Goal: Information Seeking & Learning: Learn about a topic

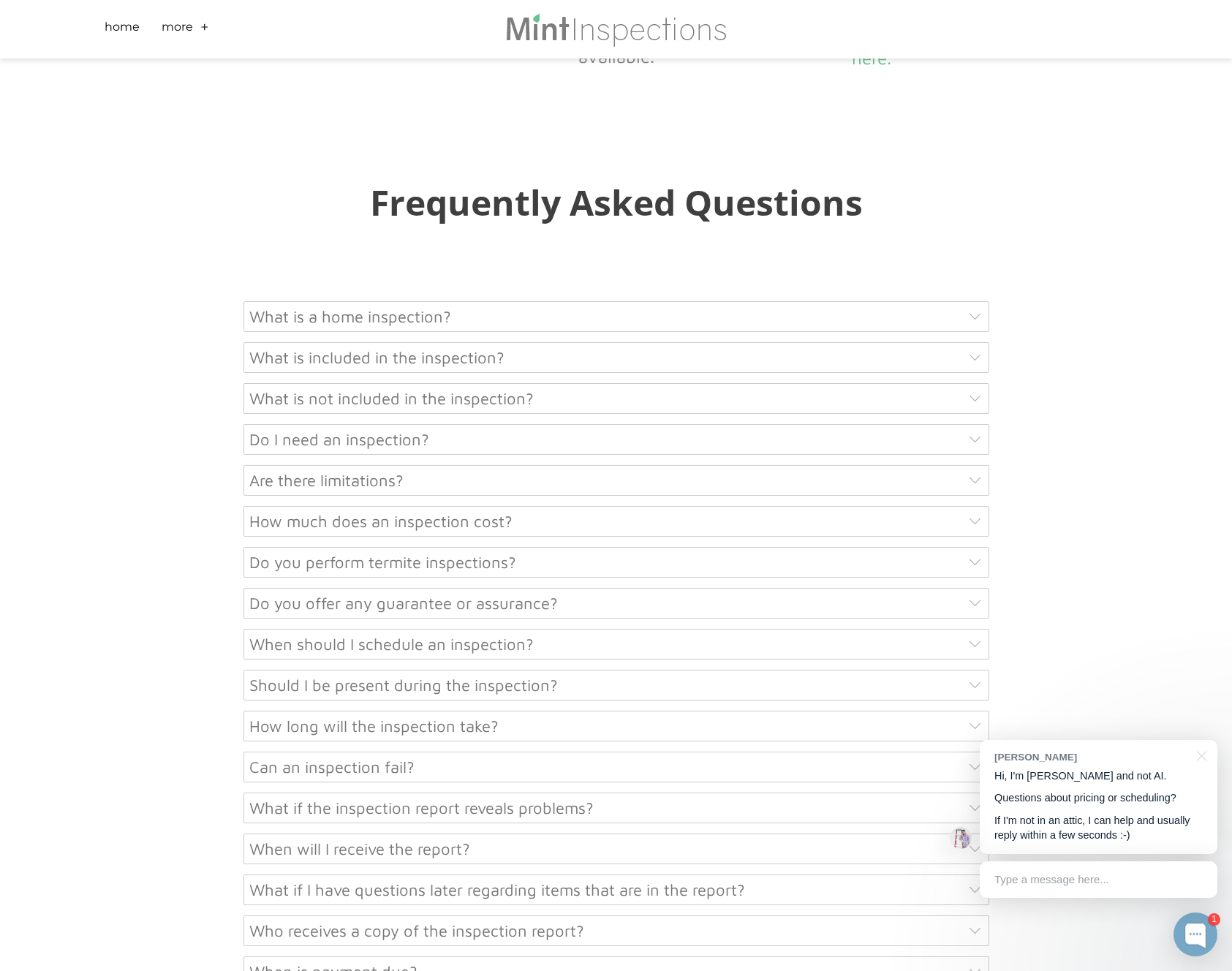
scroll to position [6966, 0]
click at [289, 301] on div "What is a home inspection?" at bounding box center [616, 316] width 746 height 31
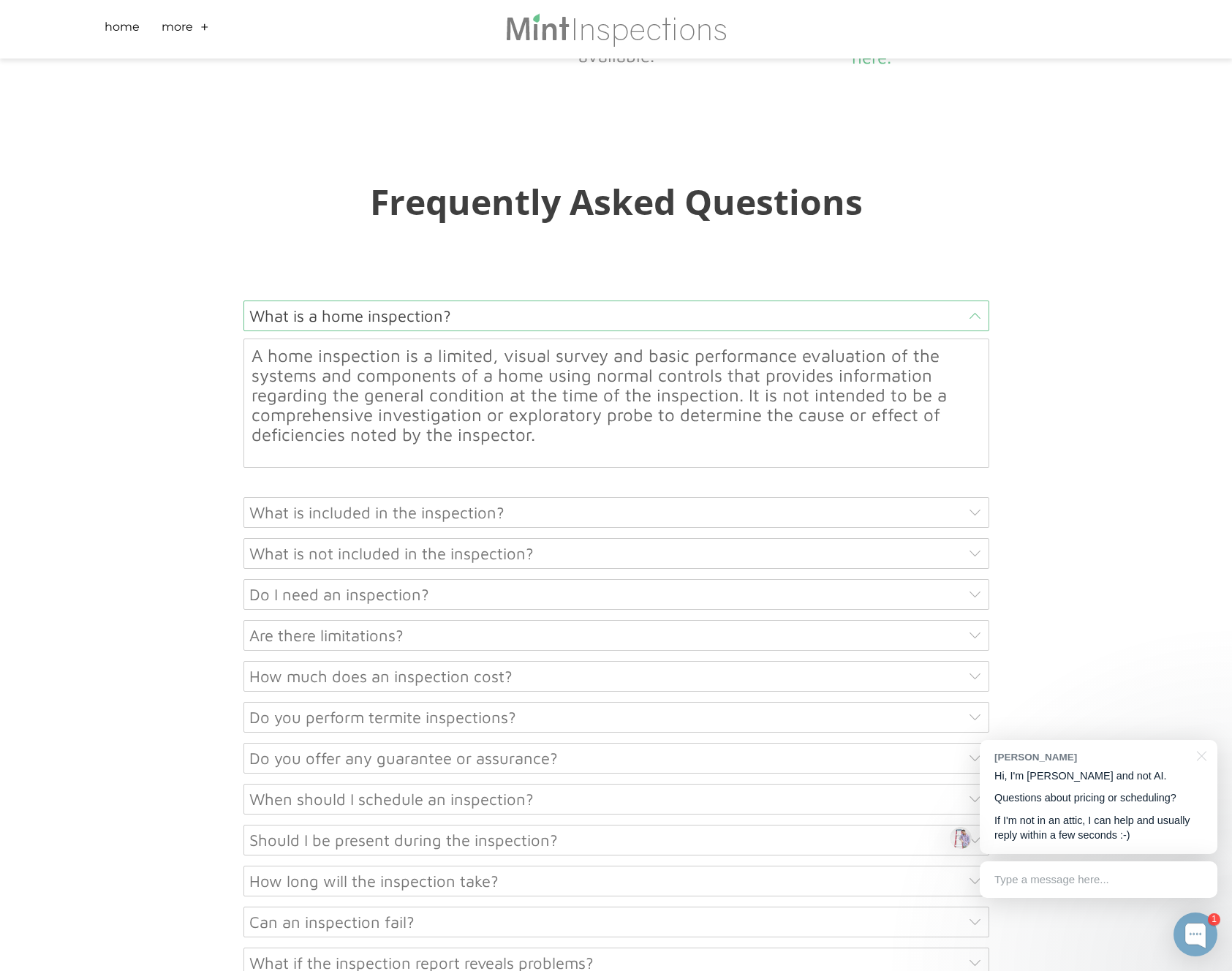
click at [289, 301] on div "What is a home inspection?" at bounding box center [616, 316] width 746 height 31
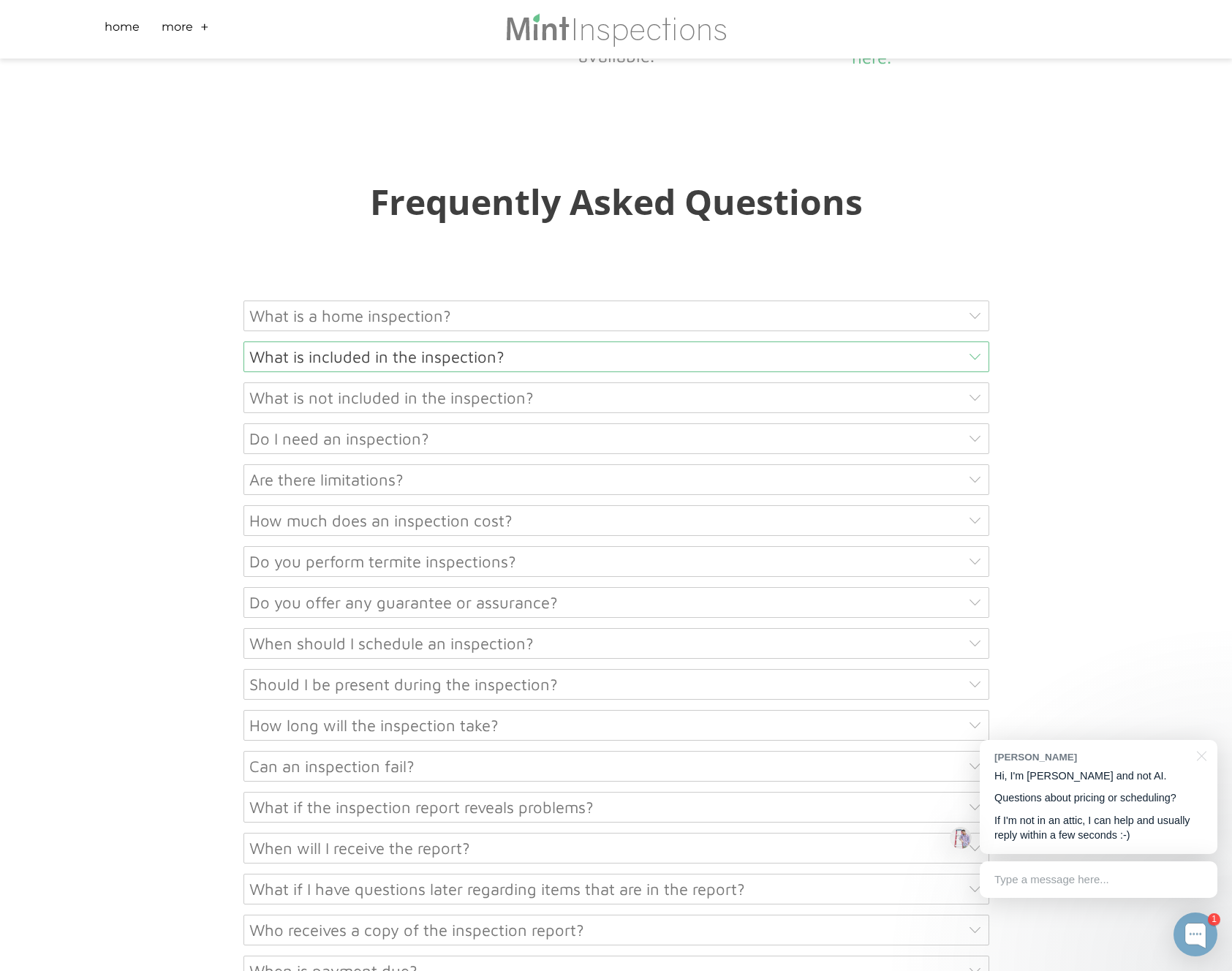
click at [289, 341] on div "What is included in the inspection?" at bounding box center [616, 357] width 746 height 31
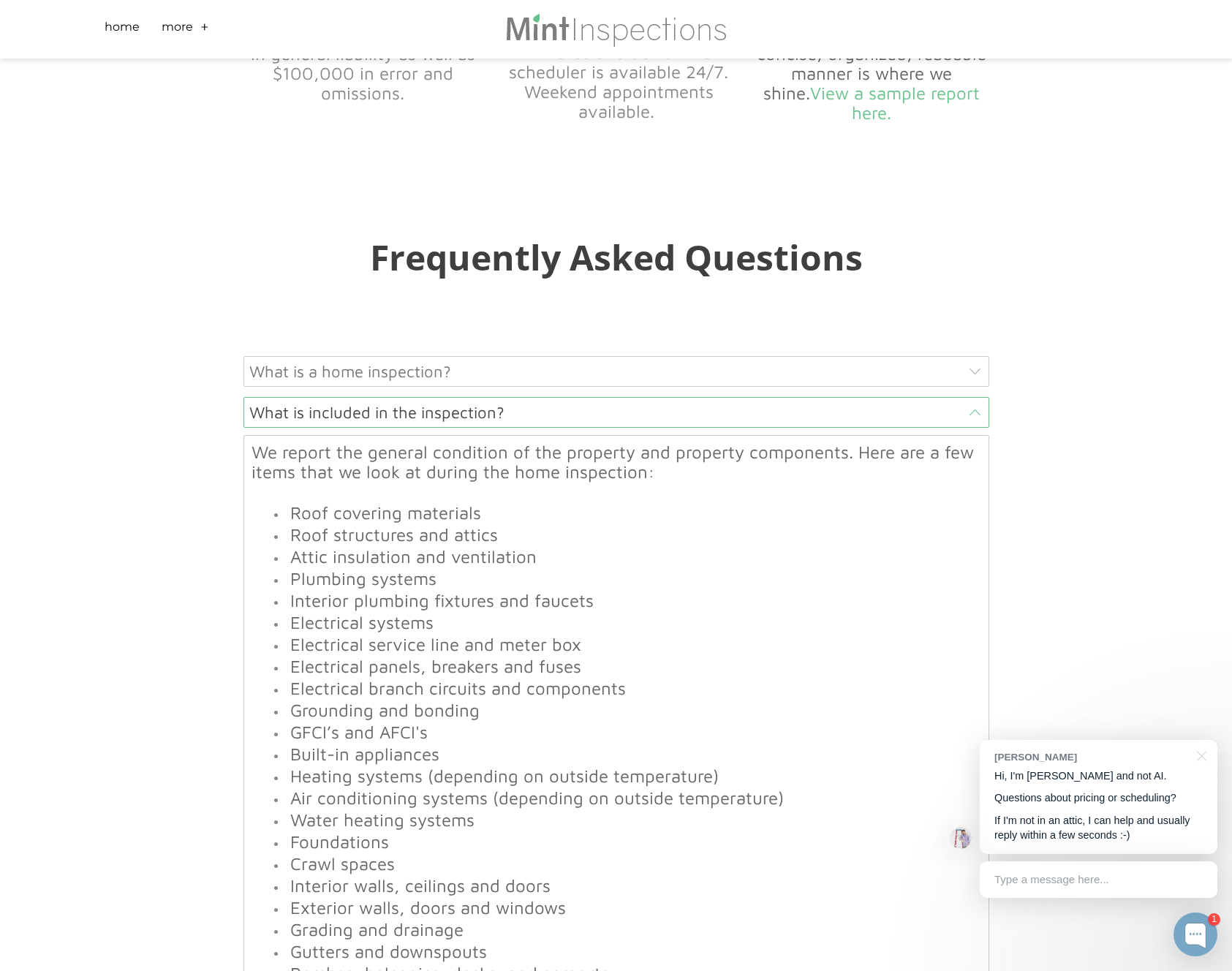
scroll to position [6943, 0]
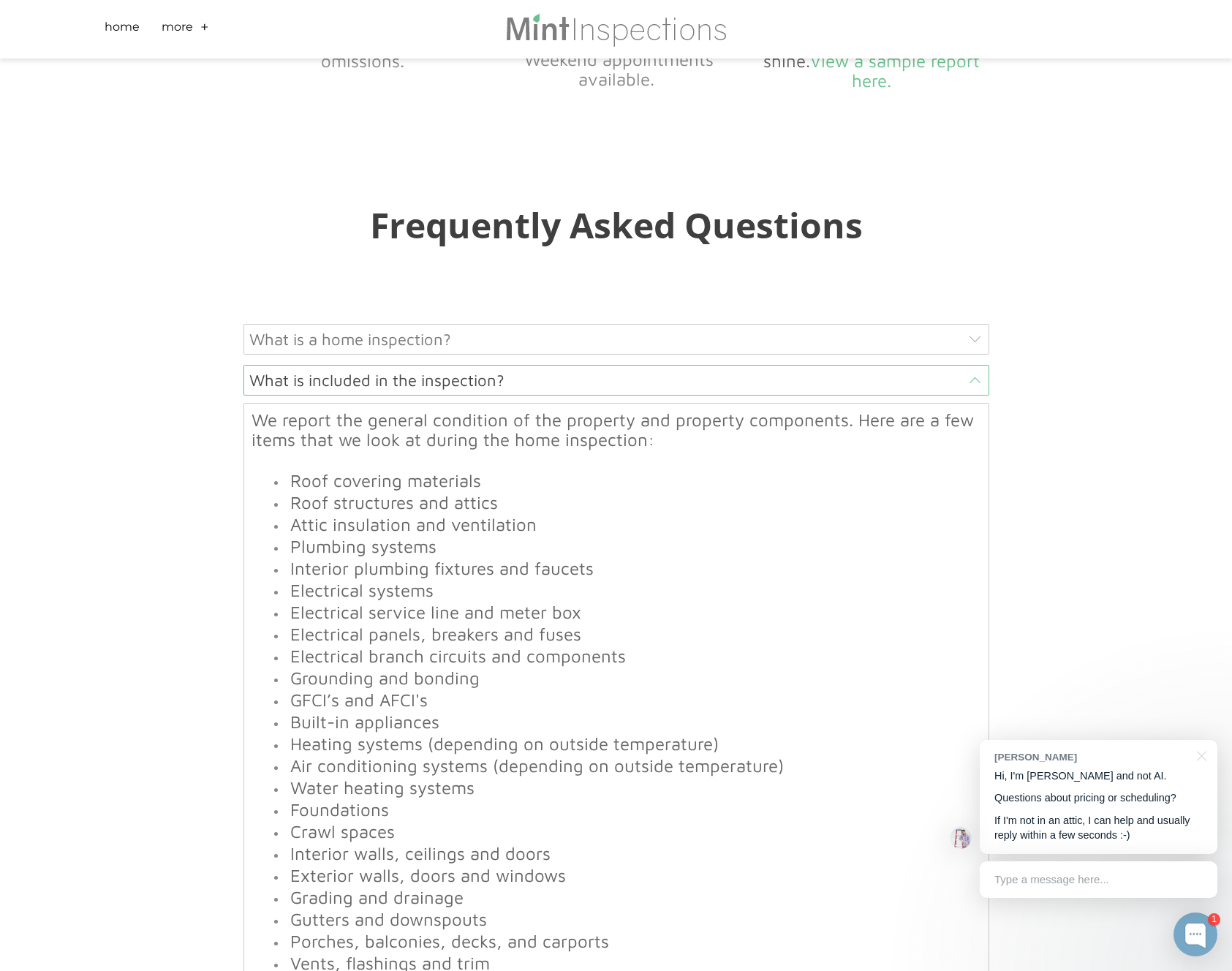
click at [314, 410] on font "We report the general condition of the property and property components. Here a…" at bounding box center [613, 430] width 723 height 40
click at [264, 410] on font "We report the general condition of the property and property components. Here a…" at bounding box center [613, 430] width 723 height 40
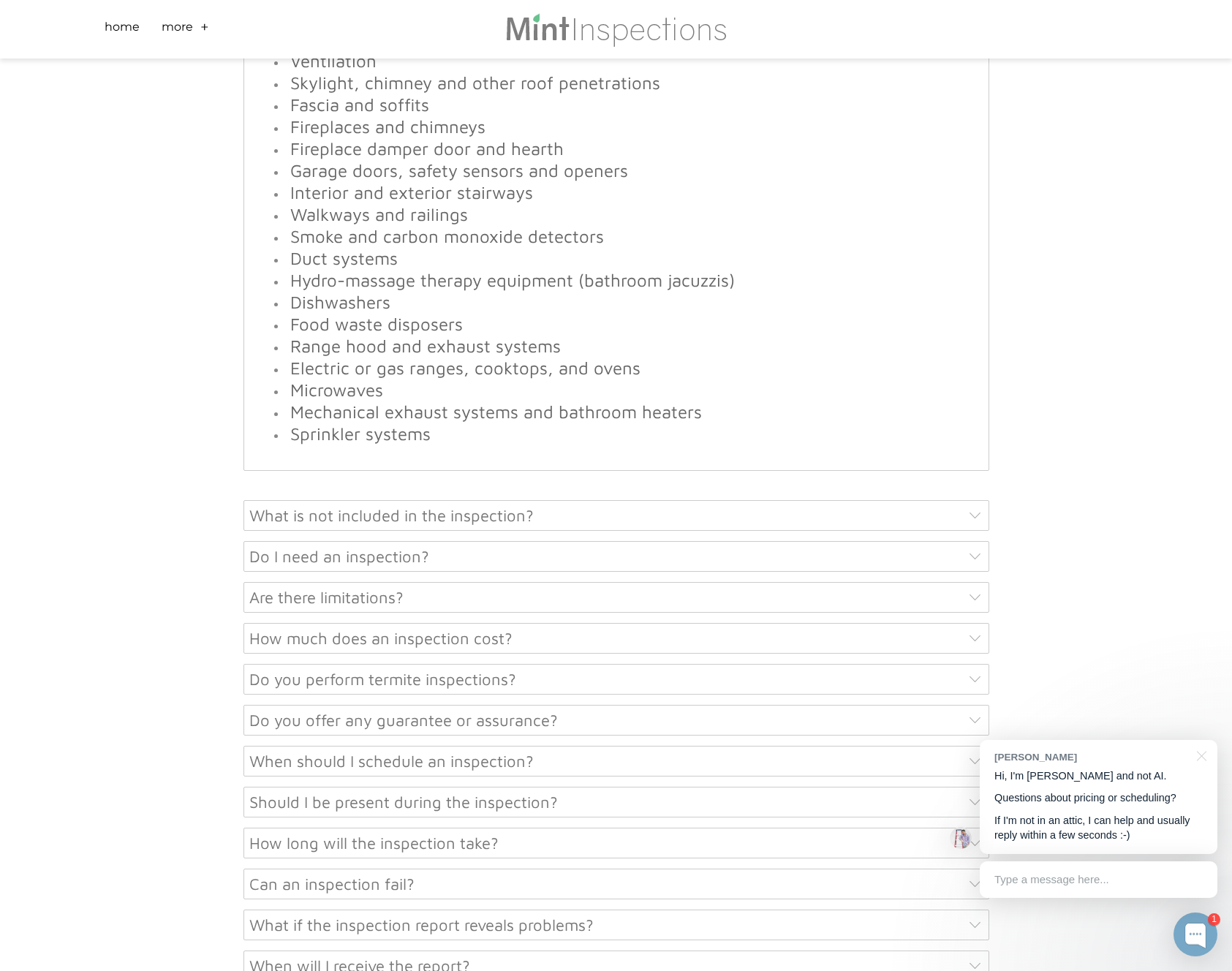
scroll to position [7871, 0]
click at [264, 497] on div "What is not included in the inspection?" at bounding box center [616, 512] width 746 height 31
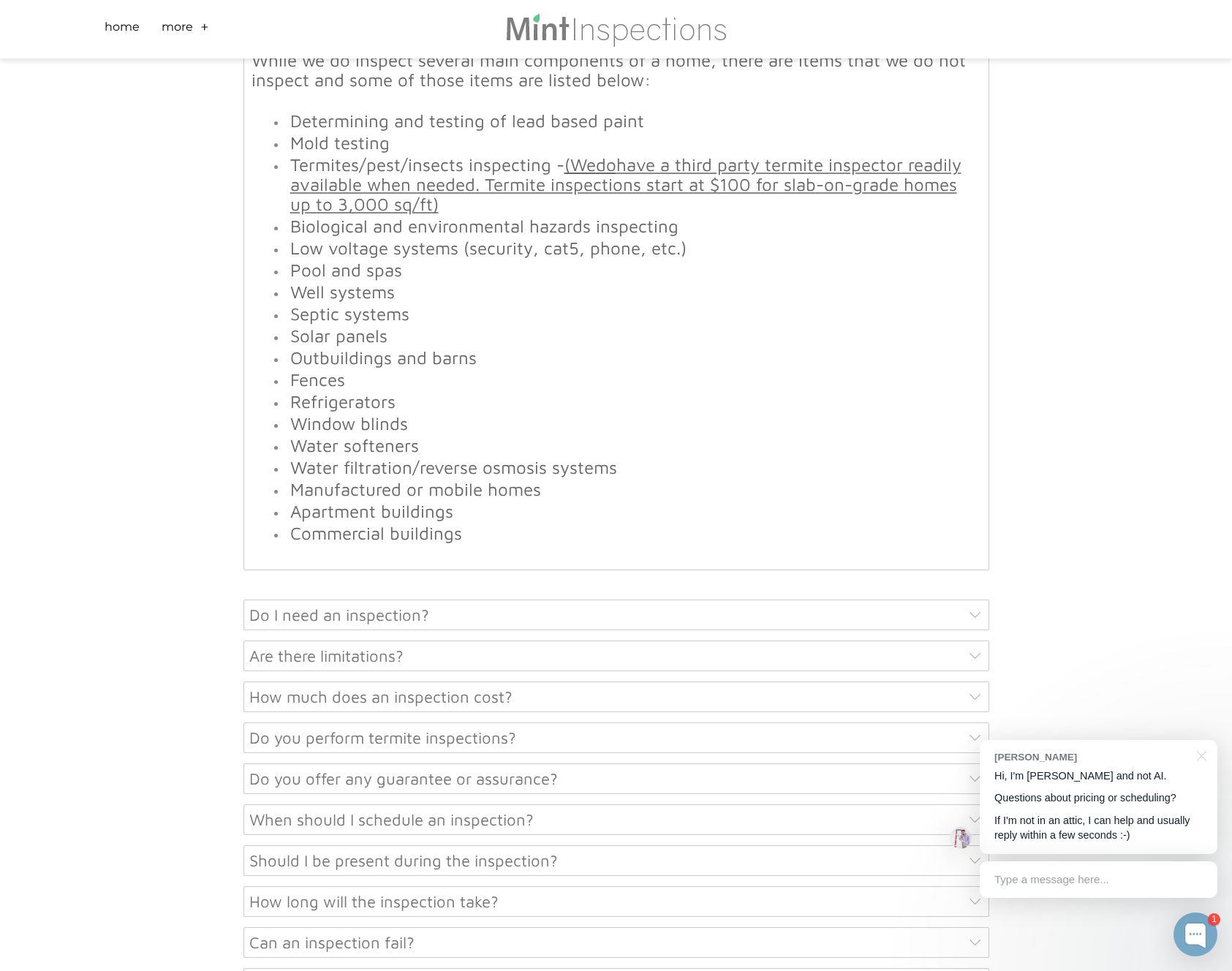
scroll to position [7444, 0]
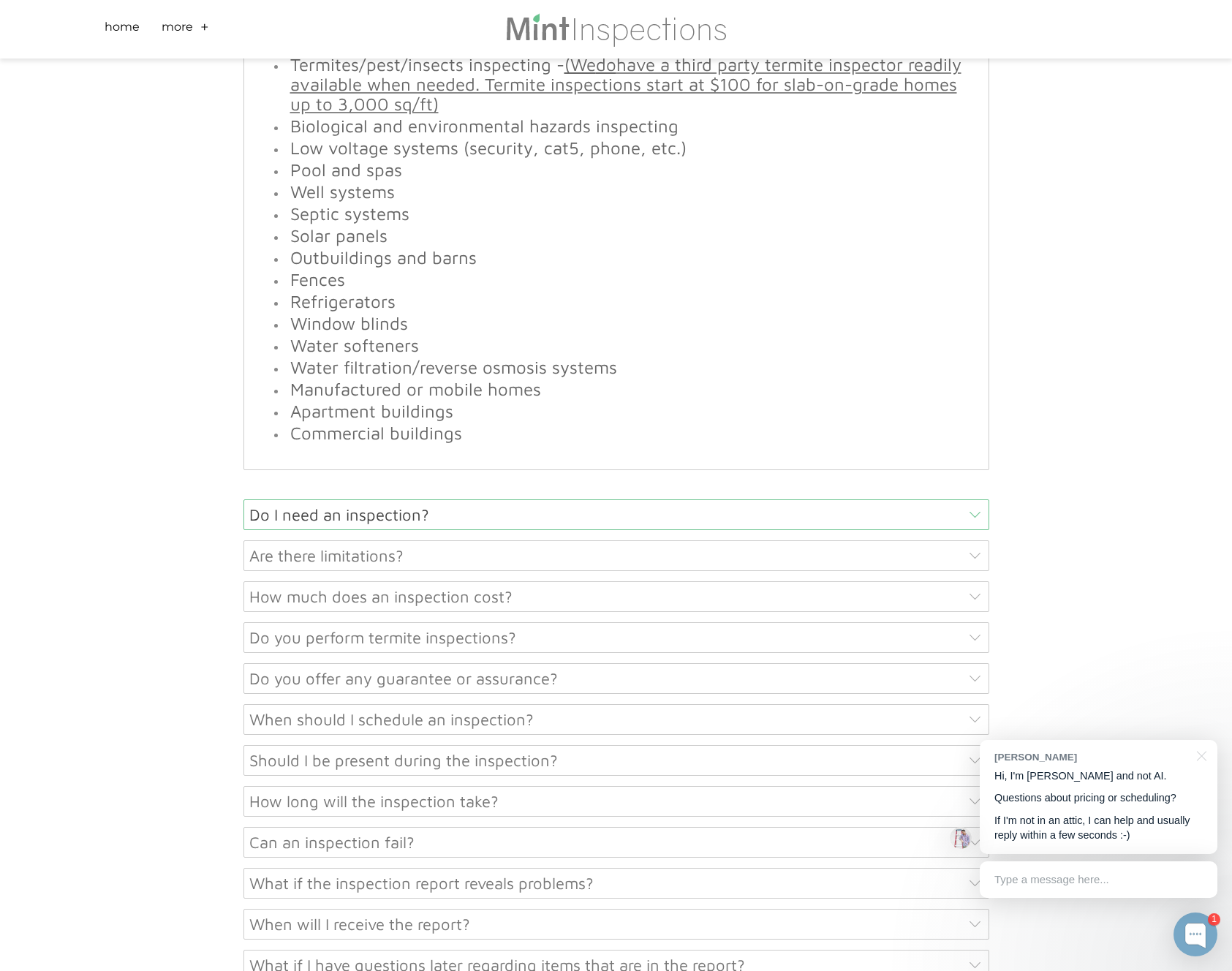
click at [329, 500] on div "Do I need an inspection?" at bounding box center [616, 515] width 746 height 31
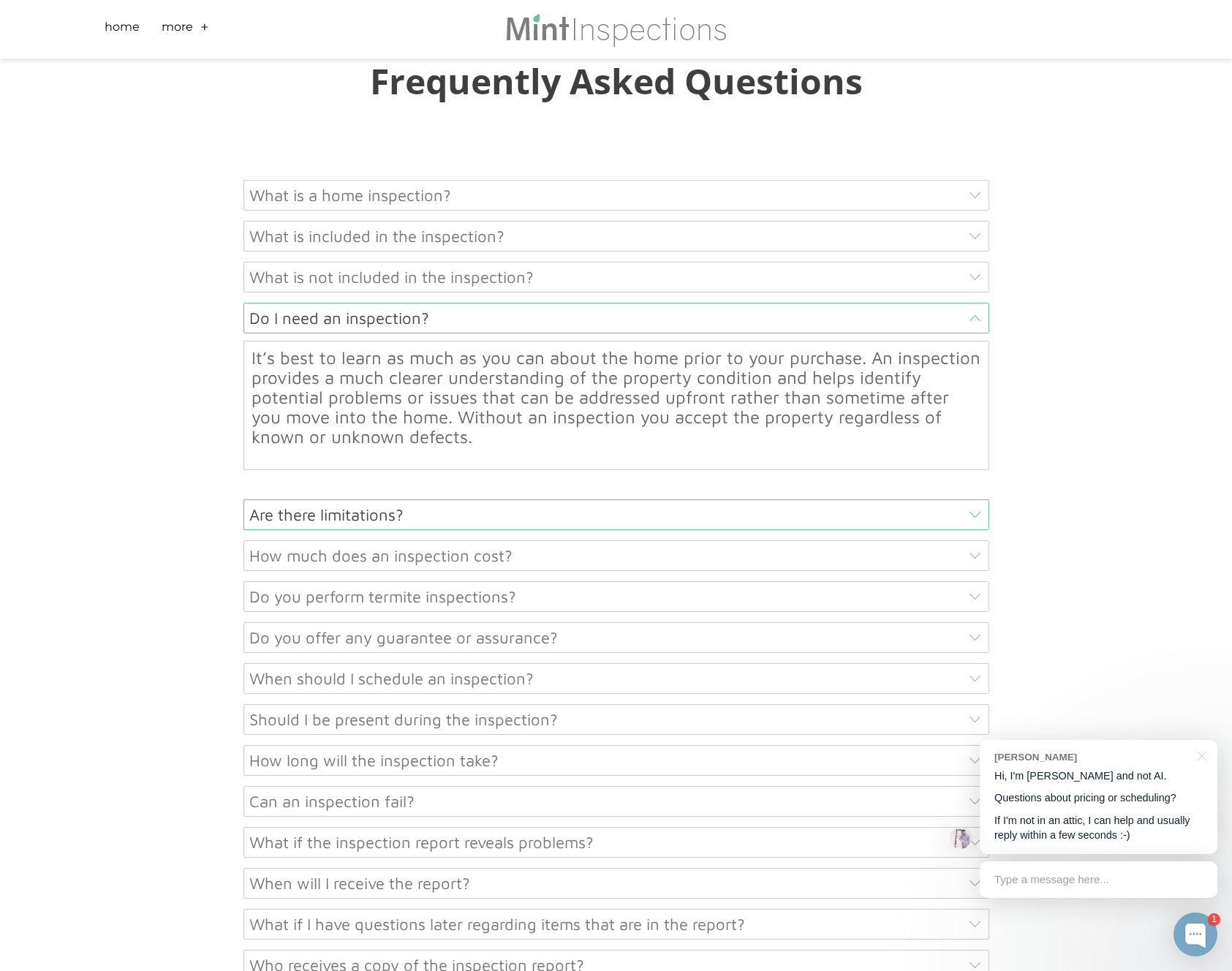
scroll to position [7091, 0]
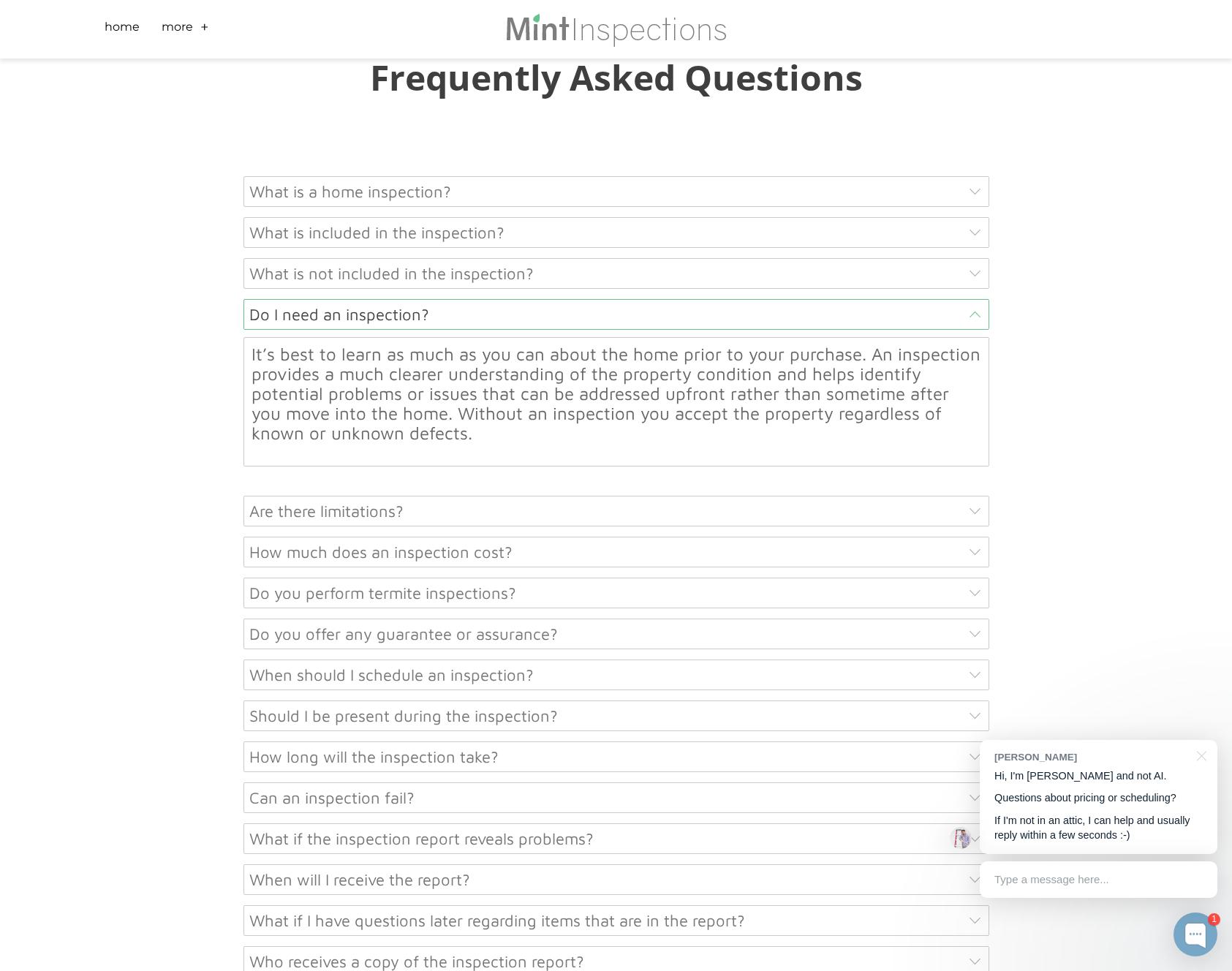
click at [302, 496] on div "Are there limitations?" at bounding box center [616, 511] width 746 height 31
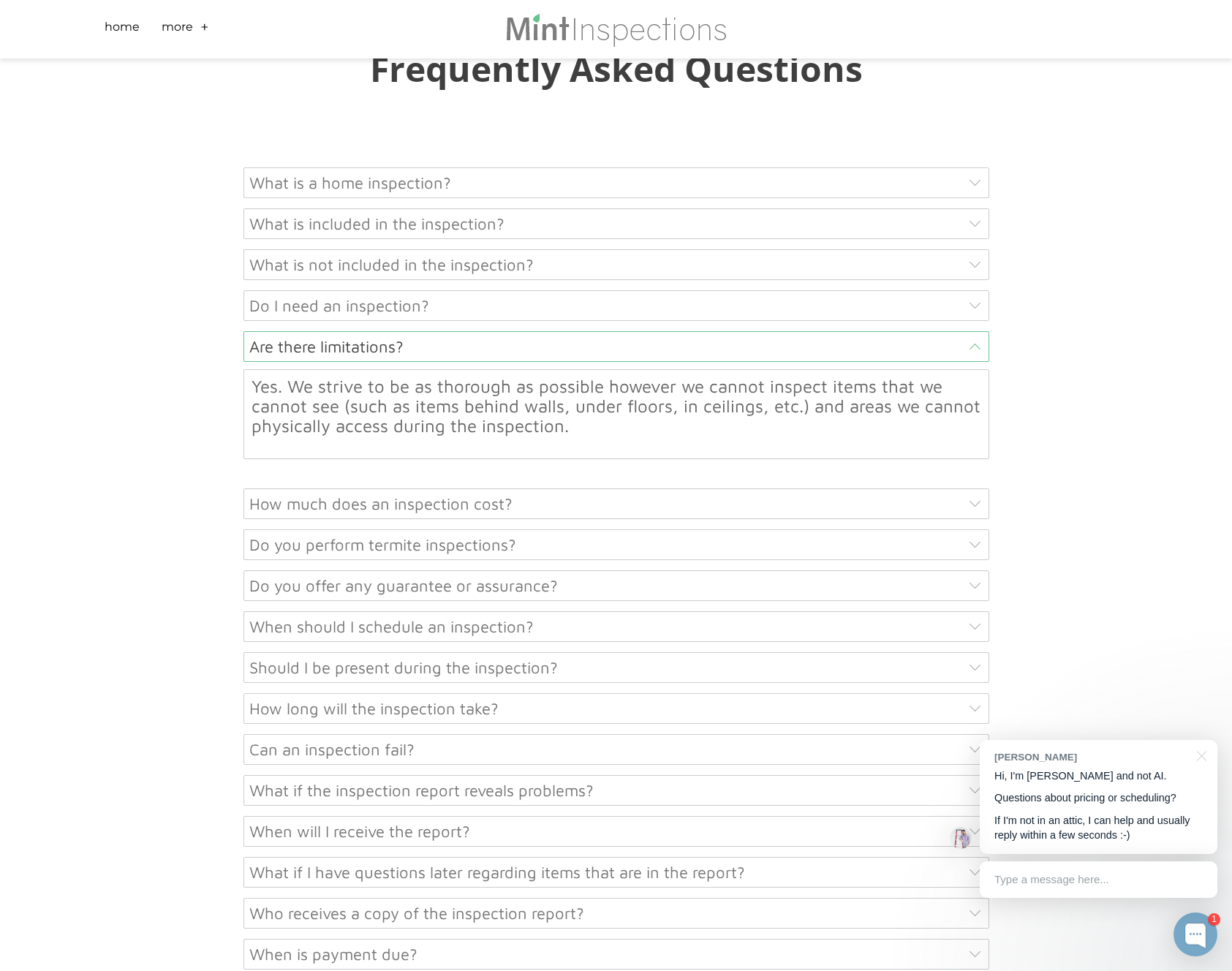
scroll to position [7106, 0]
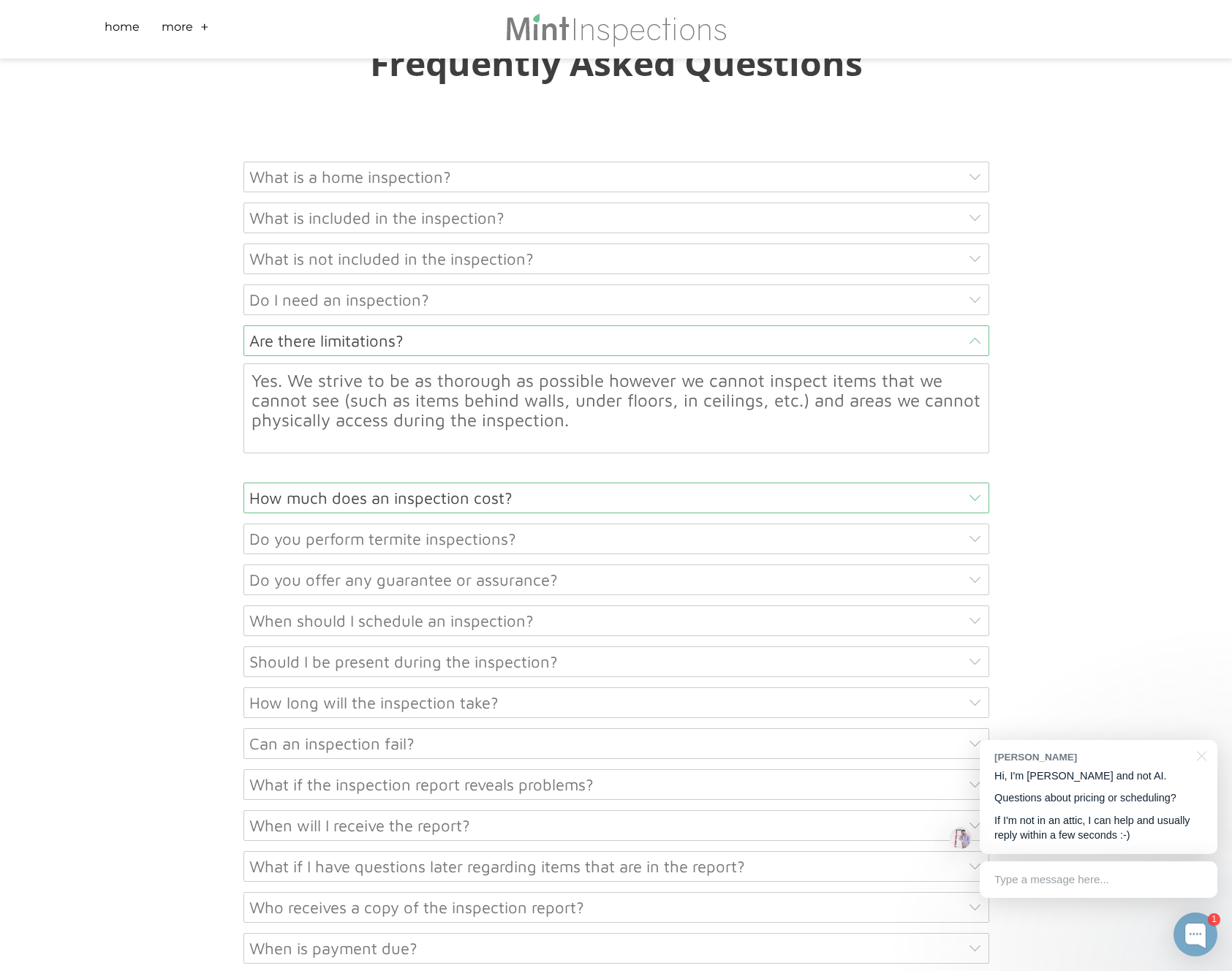
click at [291, 483] on div "How much does an inspection cost?" at bounding box center [616, 498] width 746 height 31
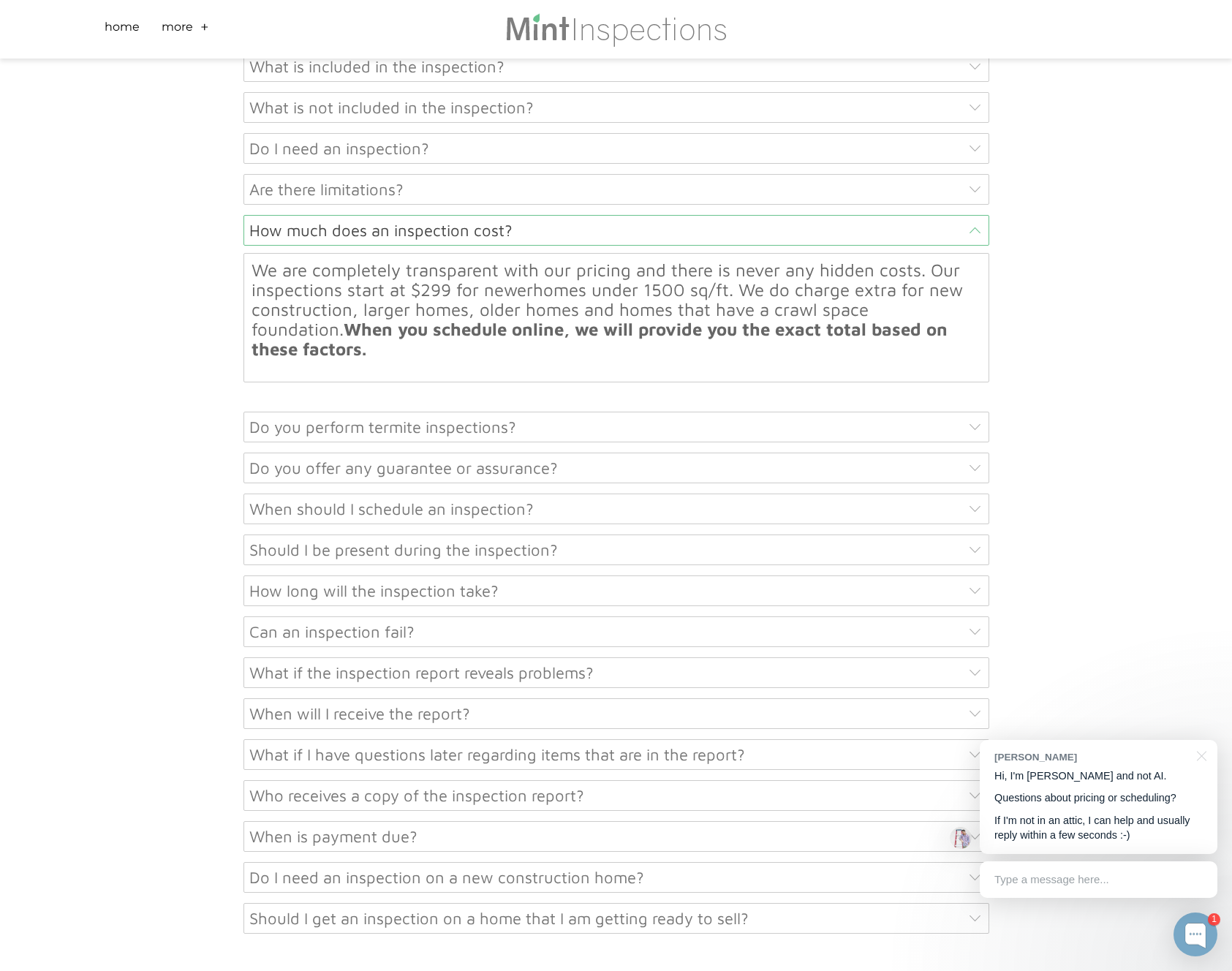
scroll to position [7266, 0]
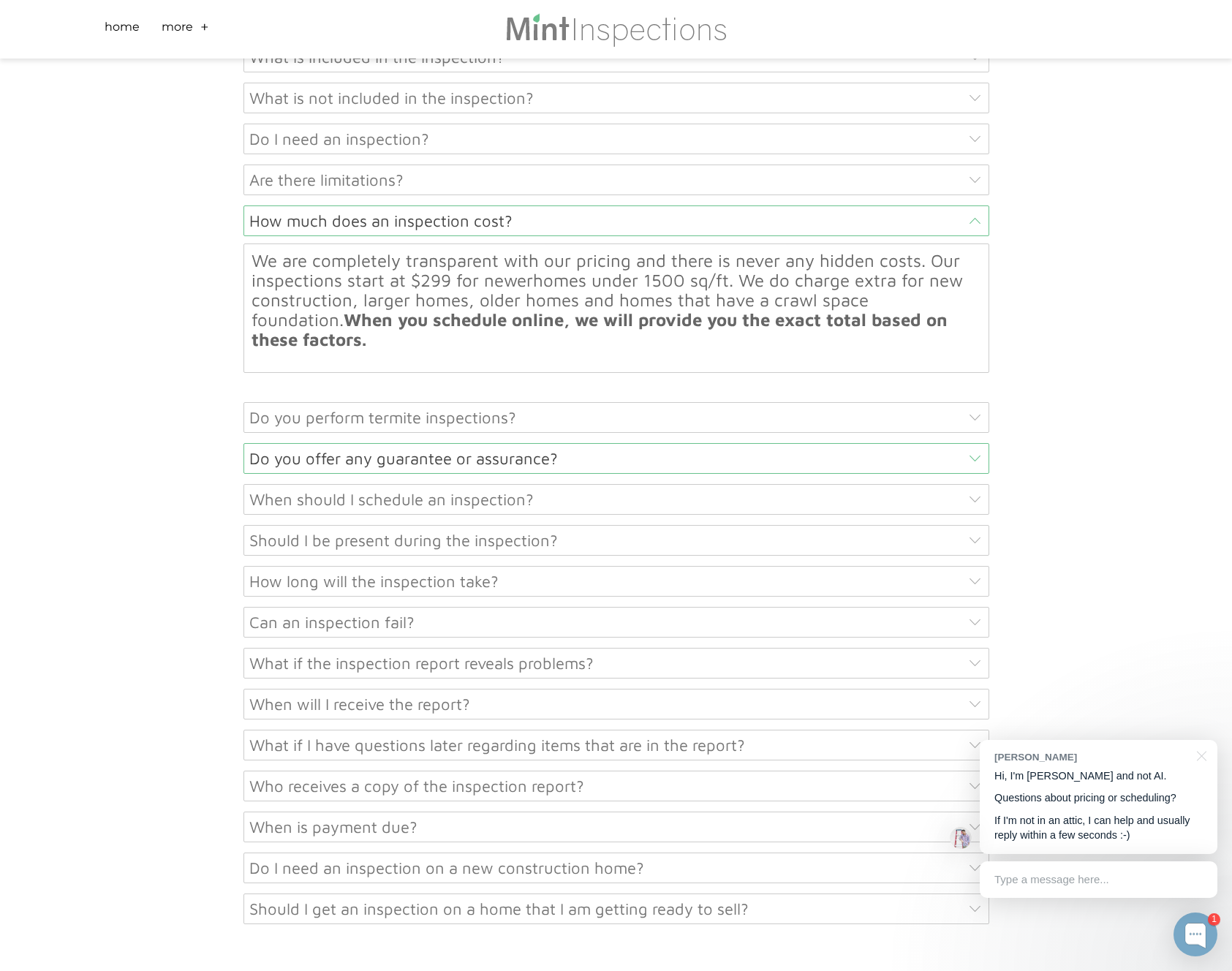
click at [351, 443] on div "Do you offer any guarantee or assurance?" at bounding box center [616, 459] width 746 height 31
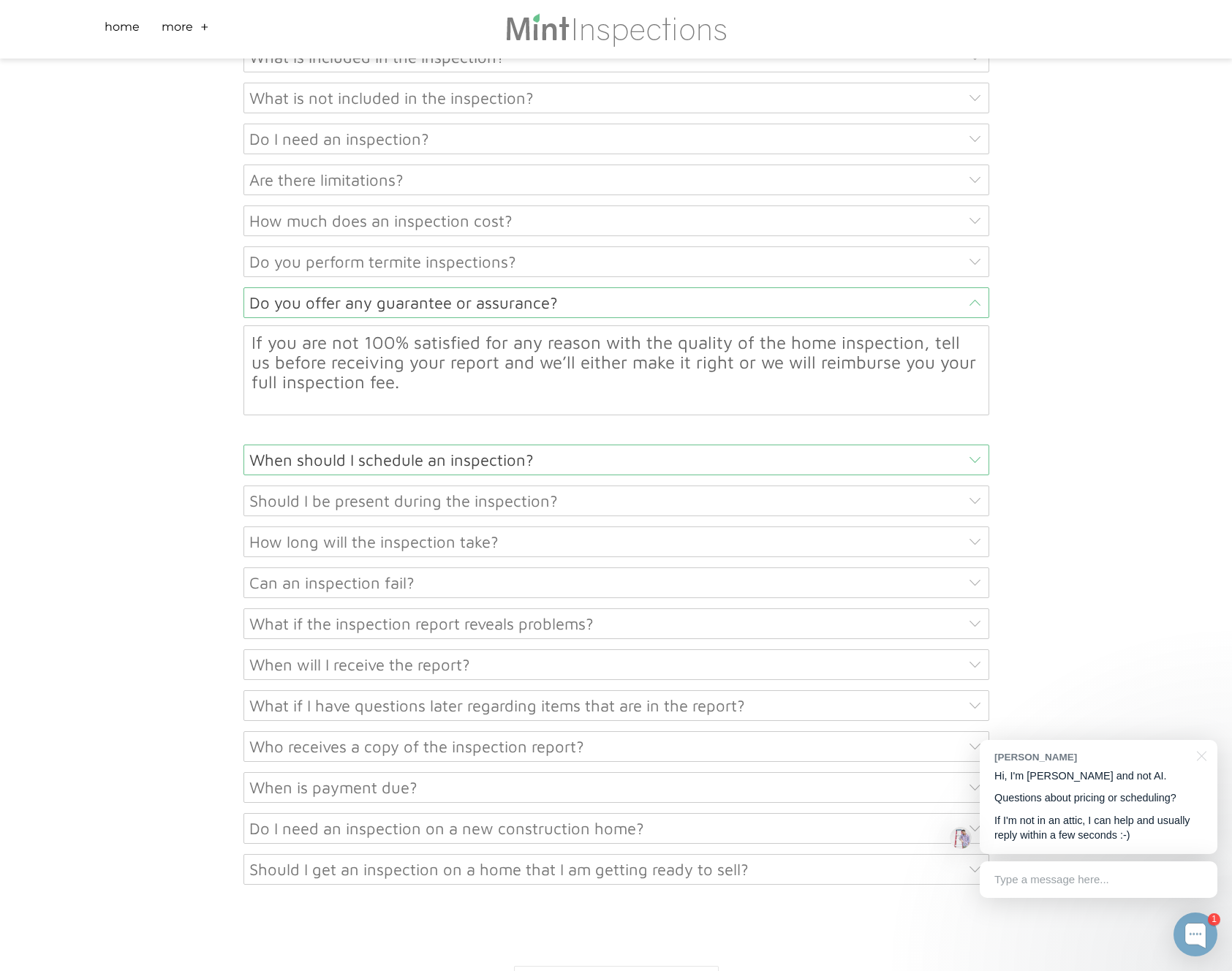
click at [308, 445] on div "When should I schedule an inspection?" at bounding box center [616, 461] width 746 height 31
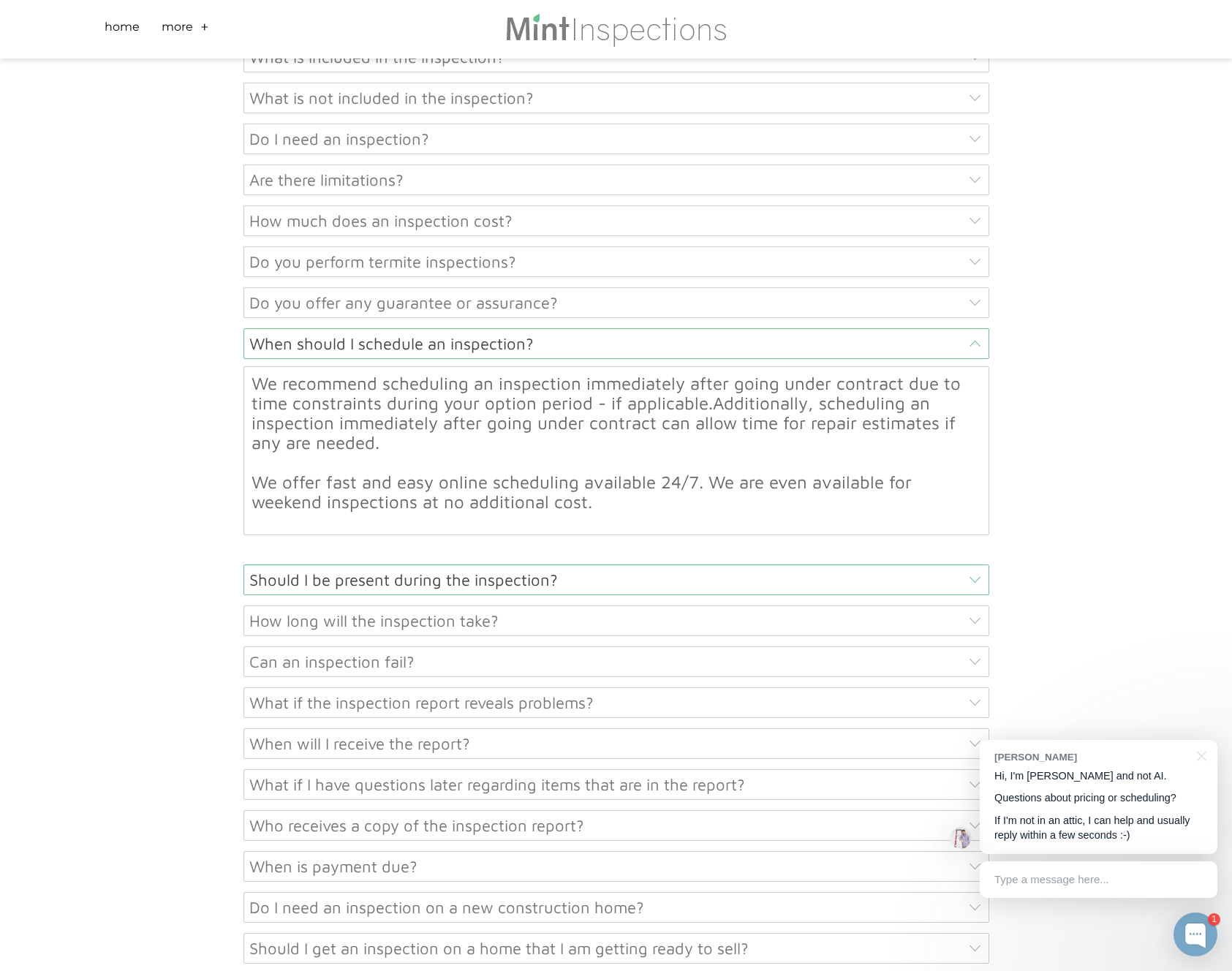
click at [263, 564] on div "Should I be present during the inspection?" at bounding box center [616, 580] width 746 height 31
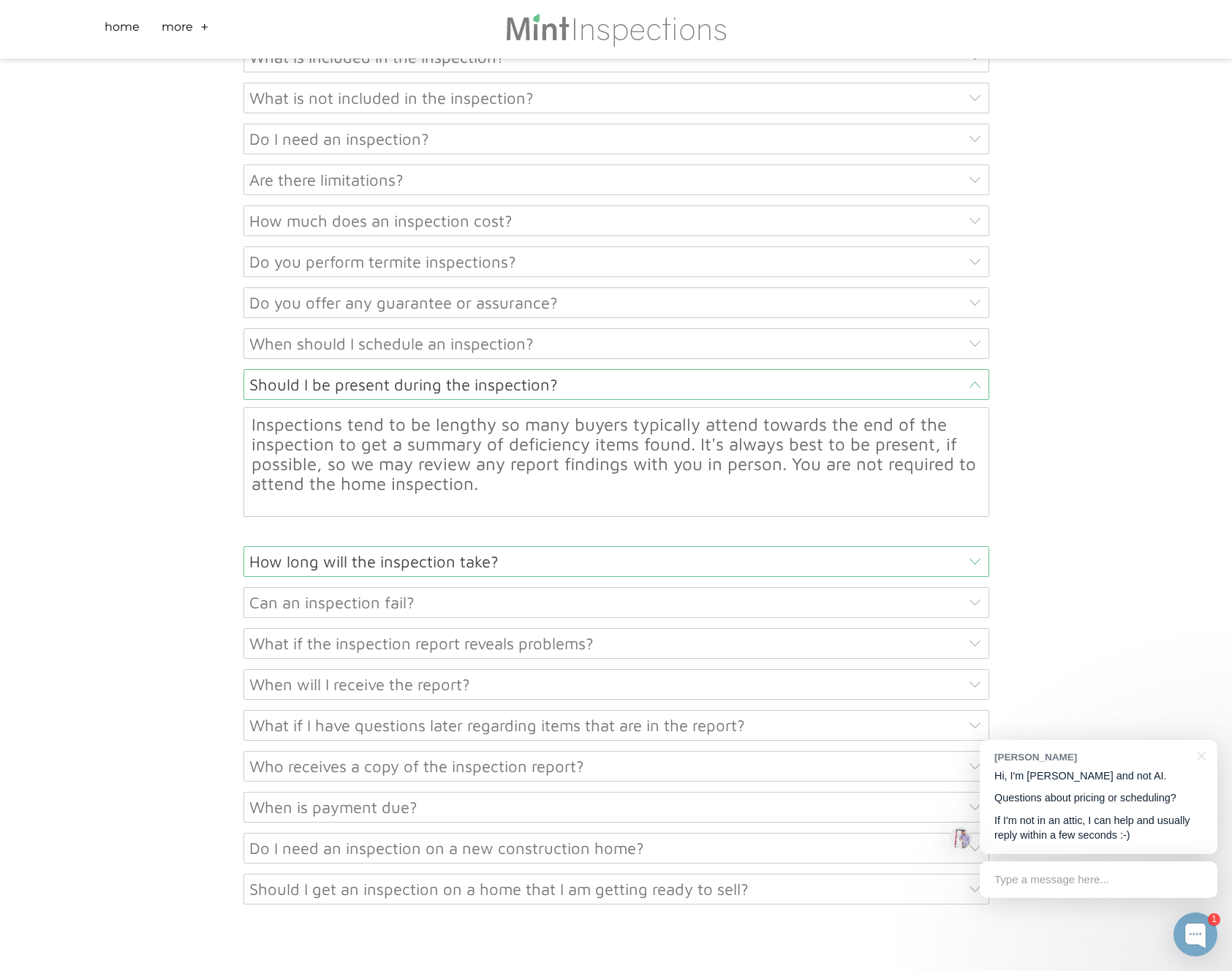
click at [314, 546] on div "How long will the inspection take?" at bounding box center [616, 561] width 746 height 31
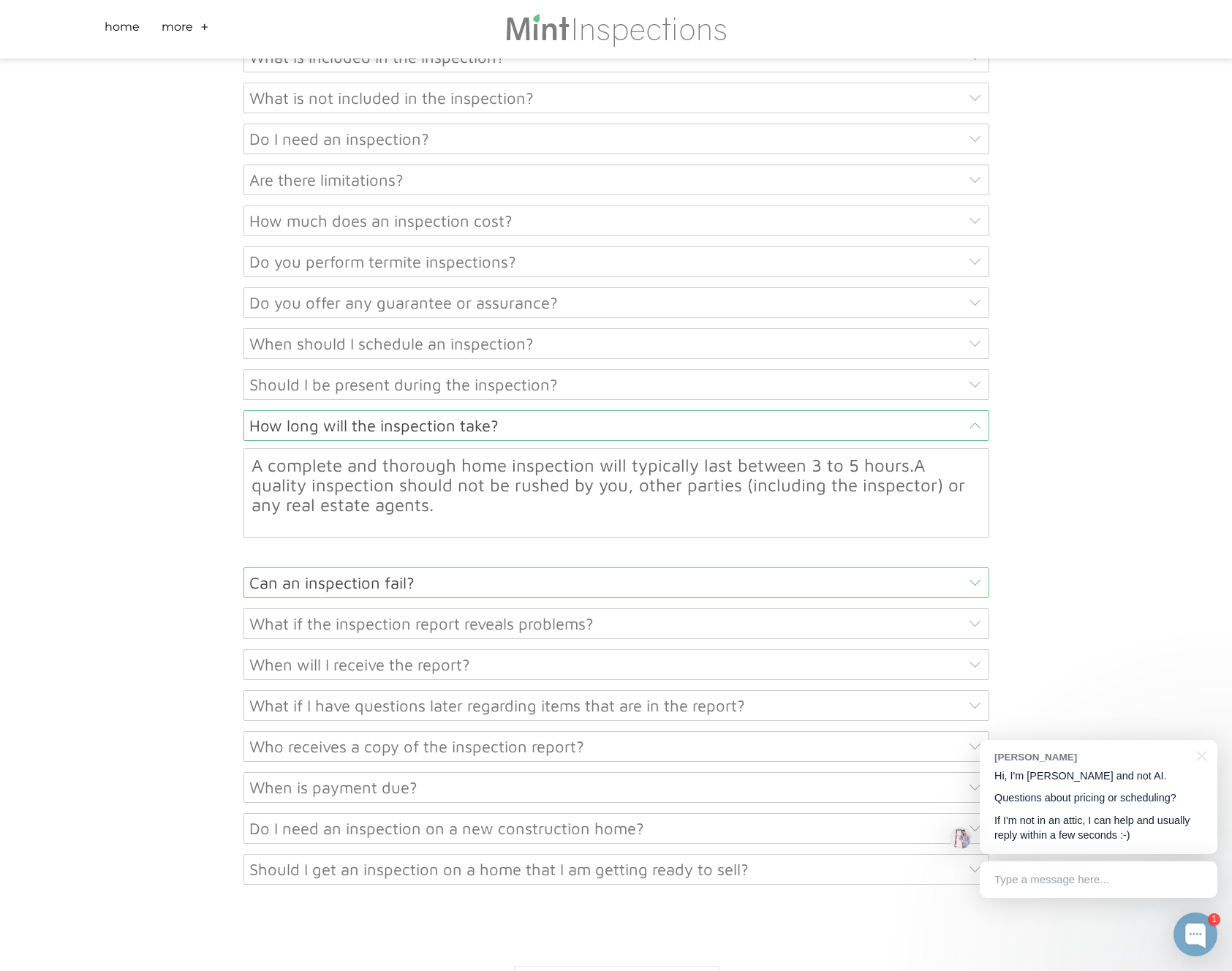
click at [288, 567] on div "Can an inspection fail?" at bounding box center [616, 583] width 746 height 31
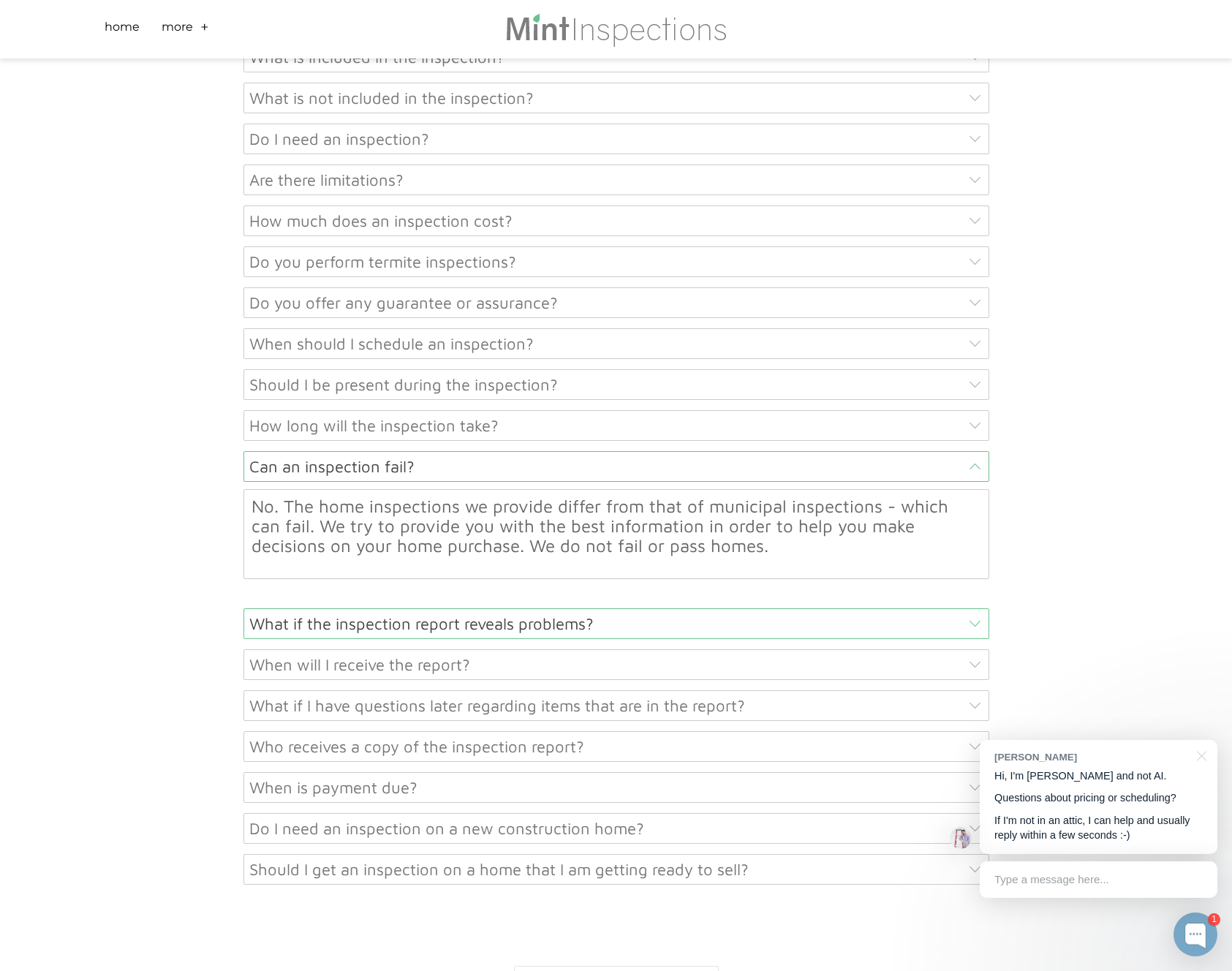
click at [318, 609] on div "What if the inspection report reveals problems?" at bounding box center [616, 624] width 746 height 31
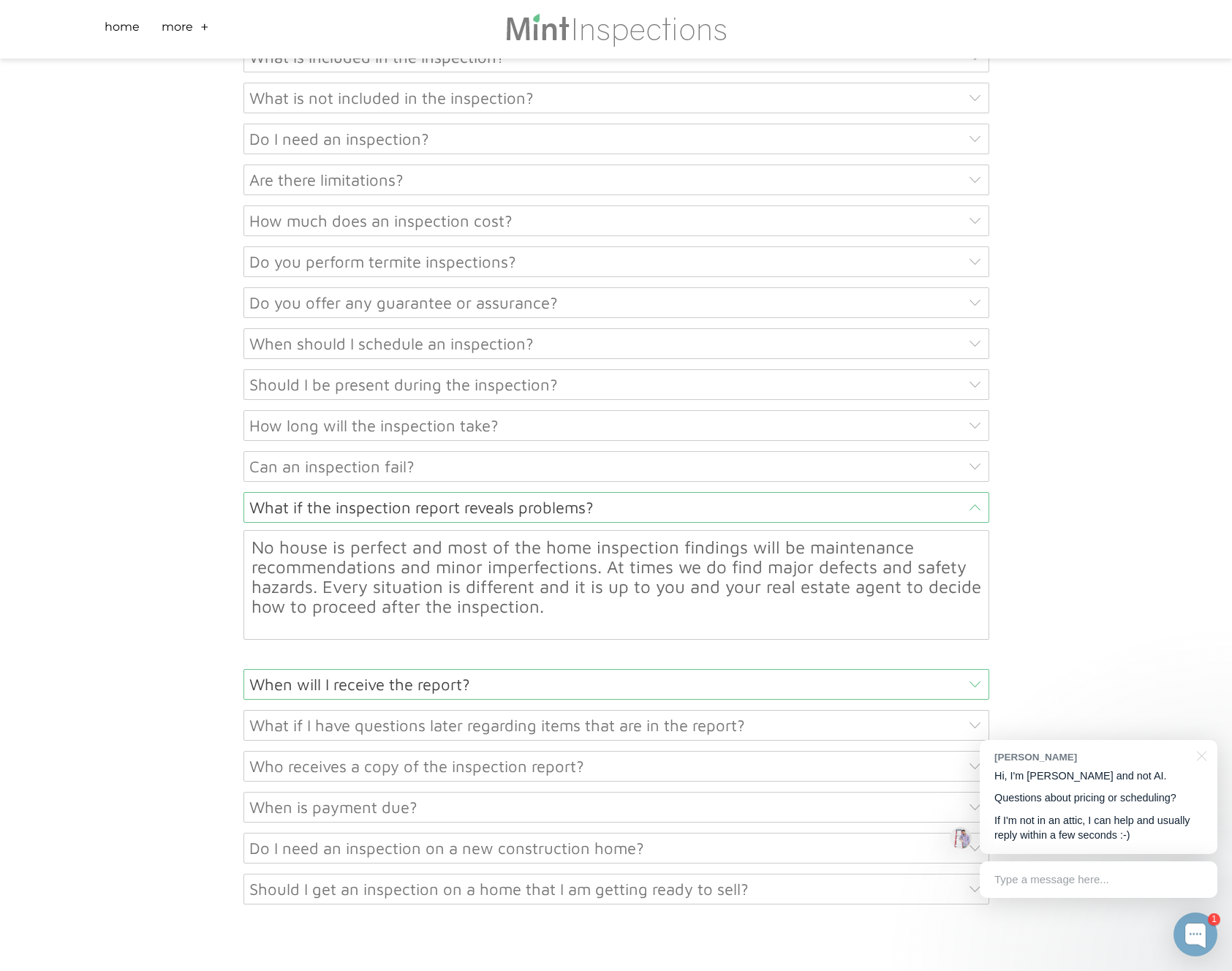
click at [326, 669] on div "When will I receive the report?" at bounding box center [616, 685] width 746 height 31
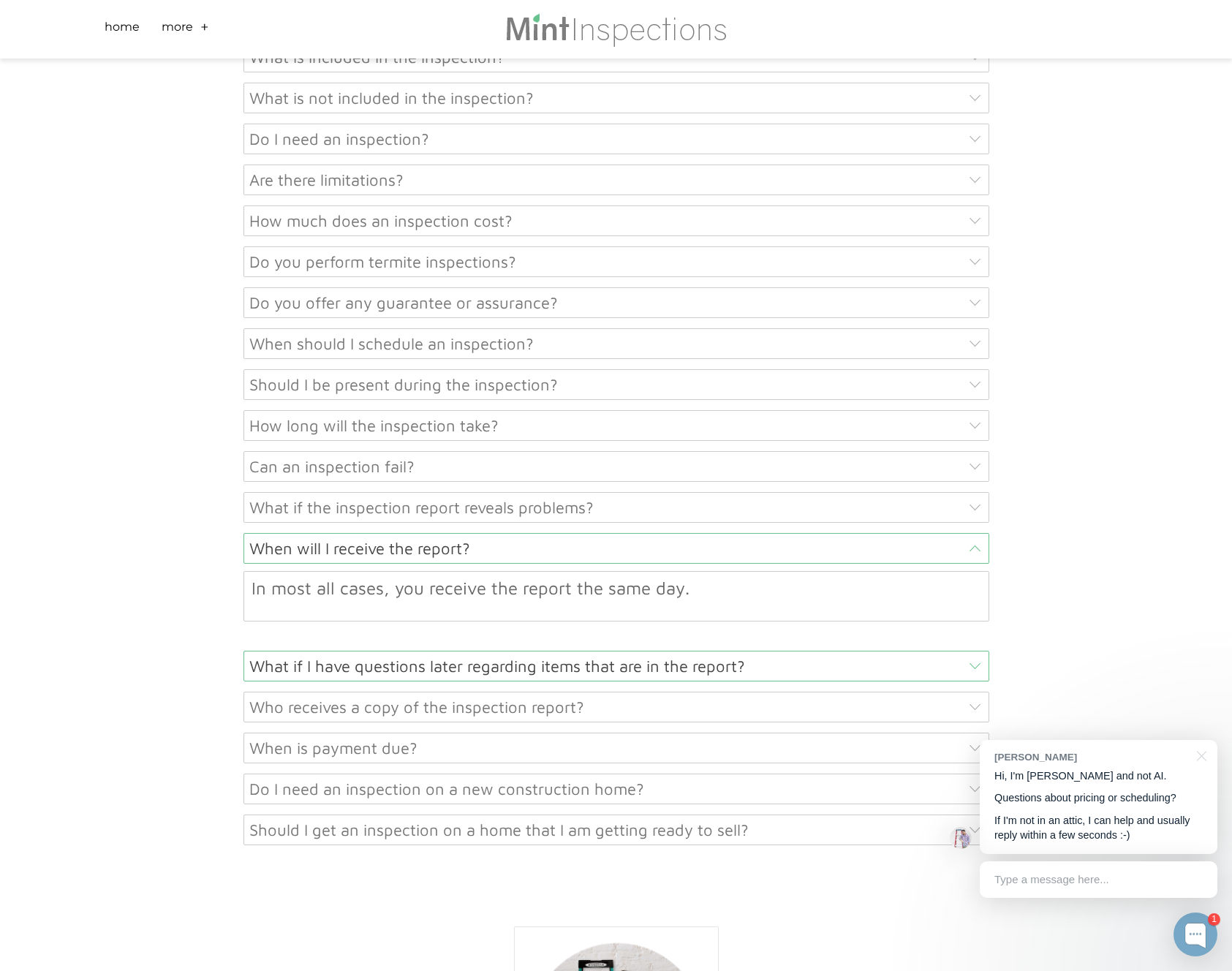
click at [261, 651] on div "What if I have questions later regarding items that are in the report?" at bounding box center [616, 666] width 746 height 31
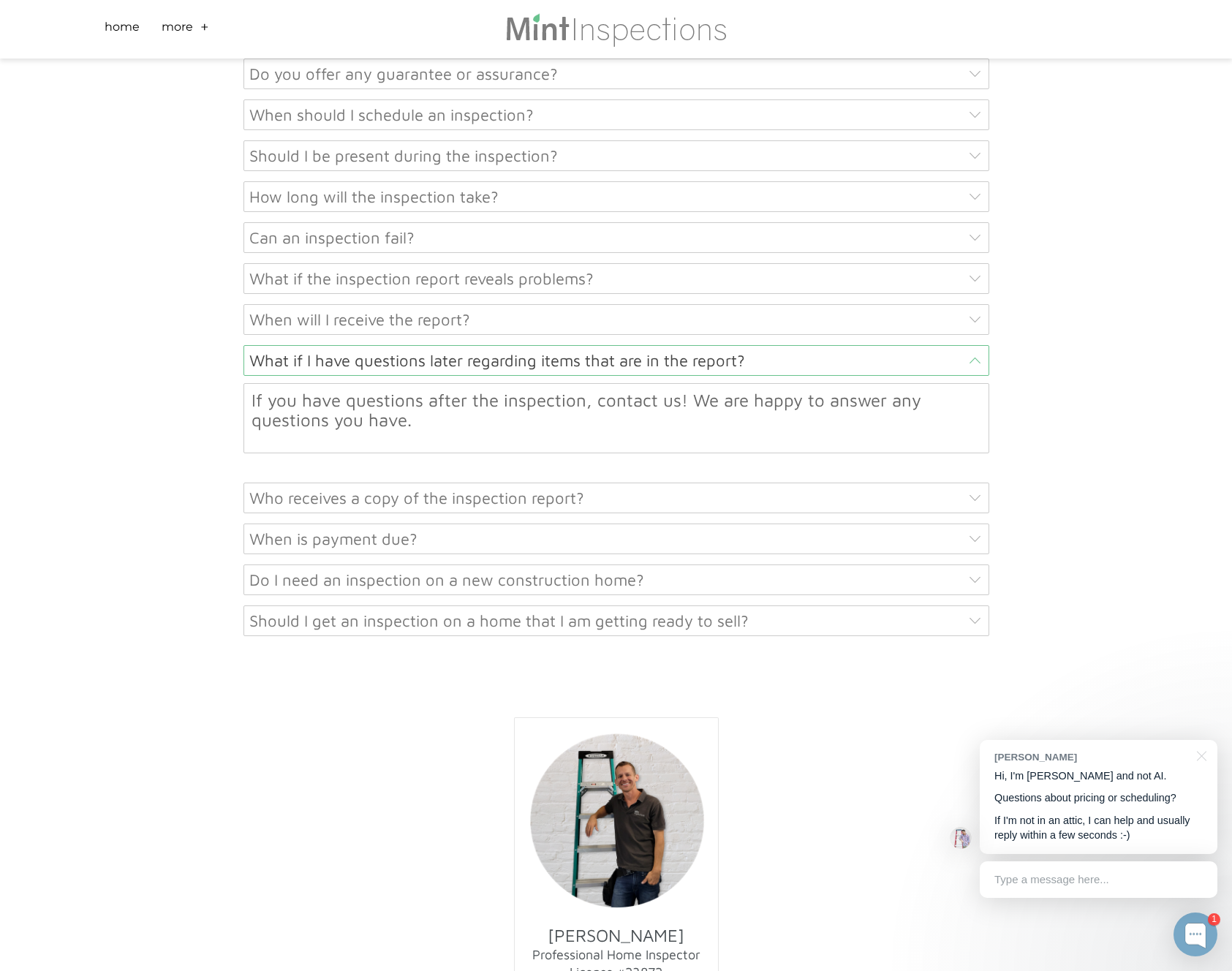
scroll to position [7501, 0]
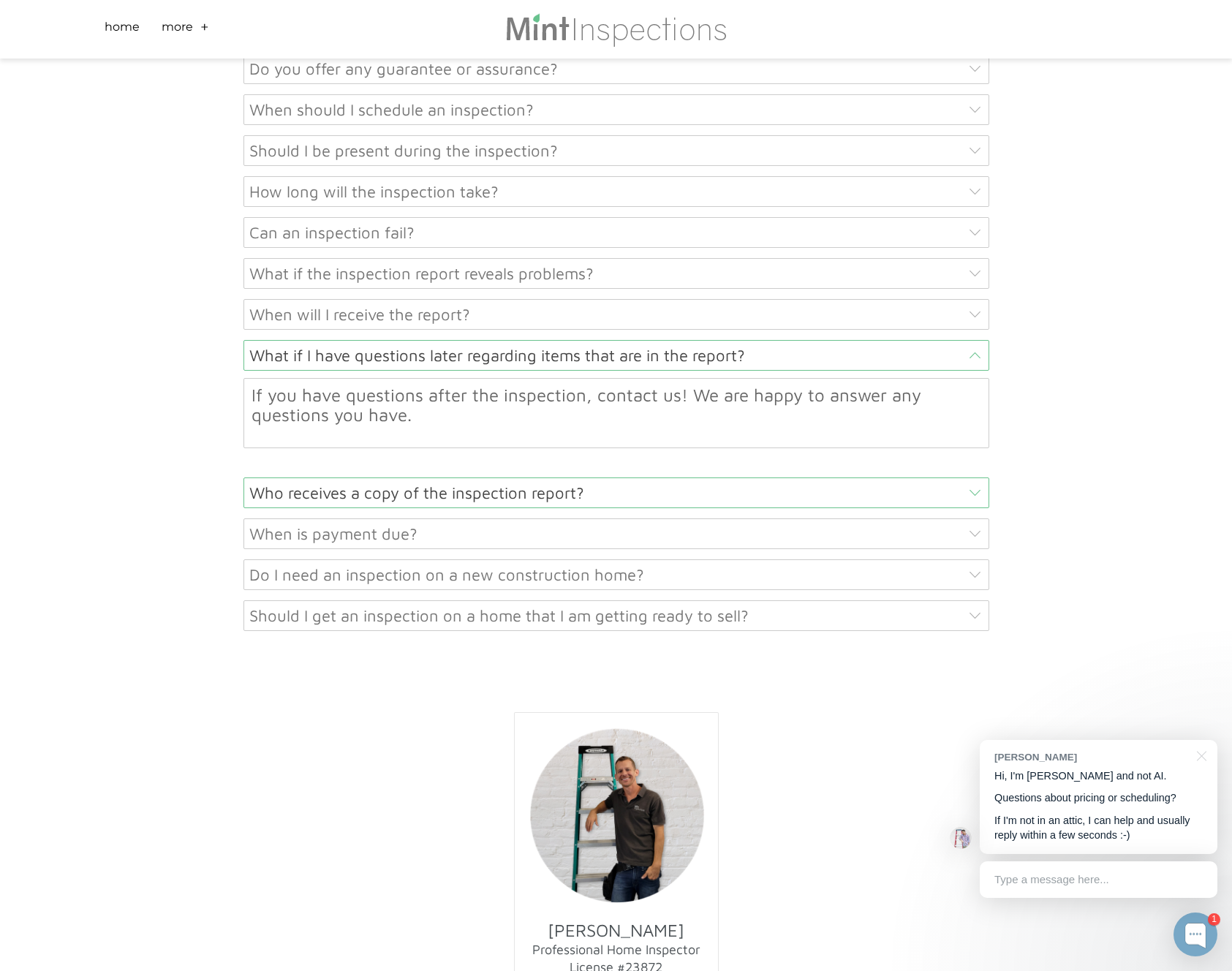
click at [347, 478] on div "Who receives a copy of the inspection report?" at bounding box center [616, 493] width 746 height 31
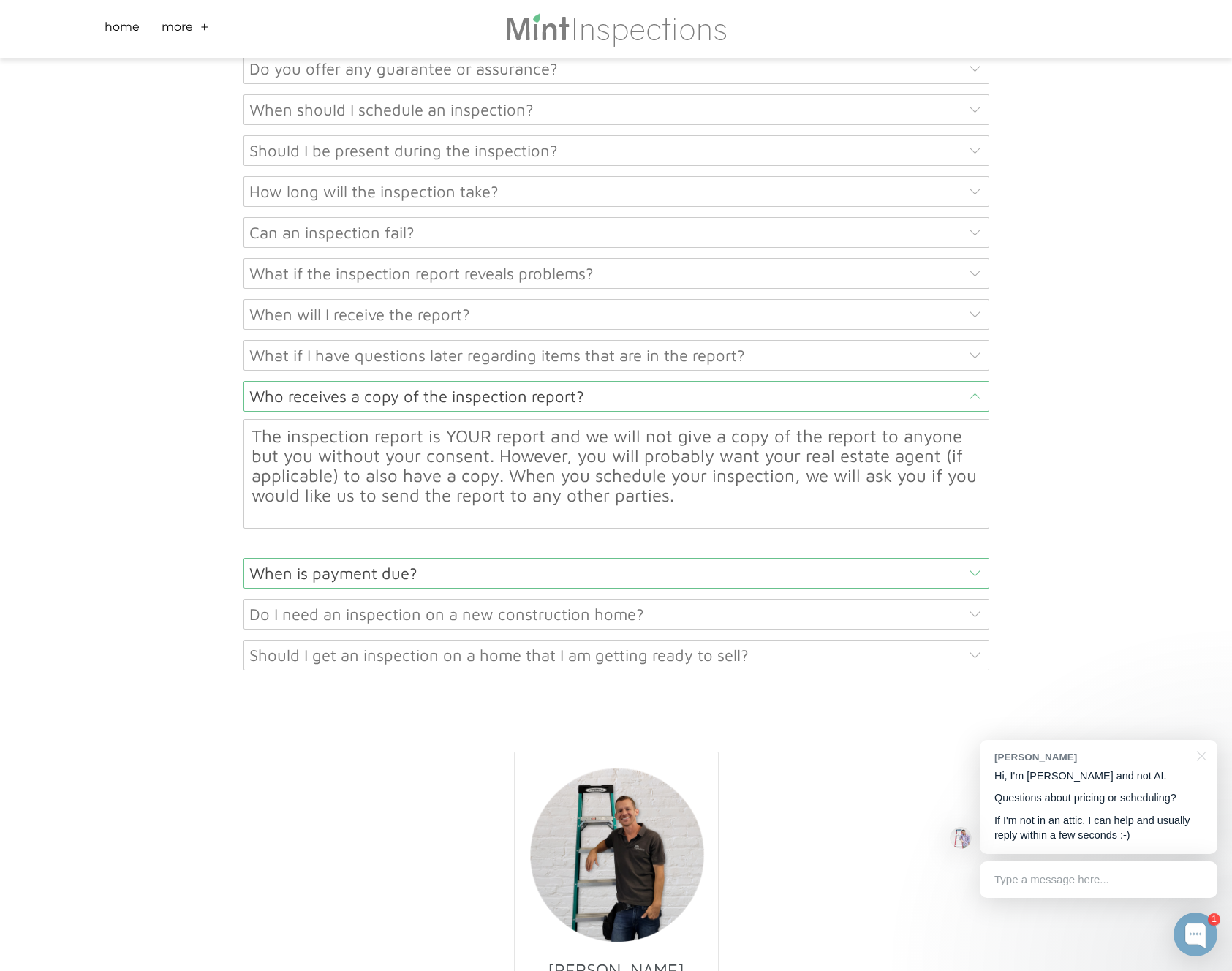
click at [283, 558] on div "When is payment due?" at bounding box center [616, 573] width 746 height 31
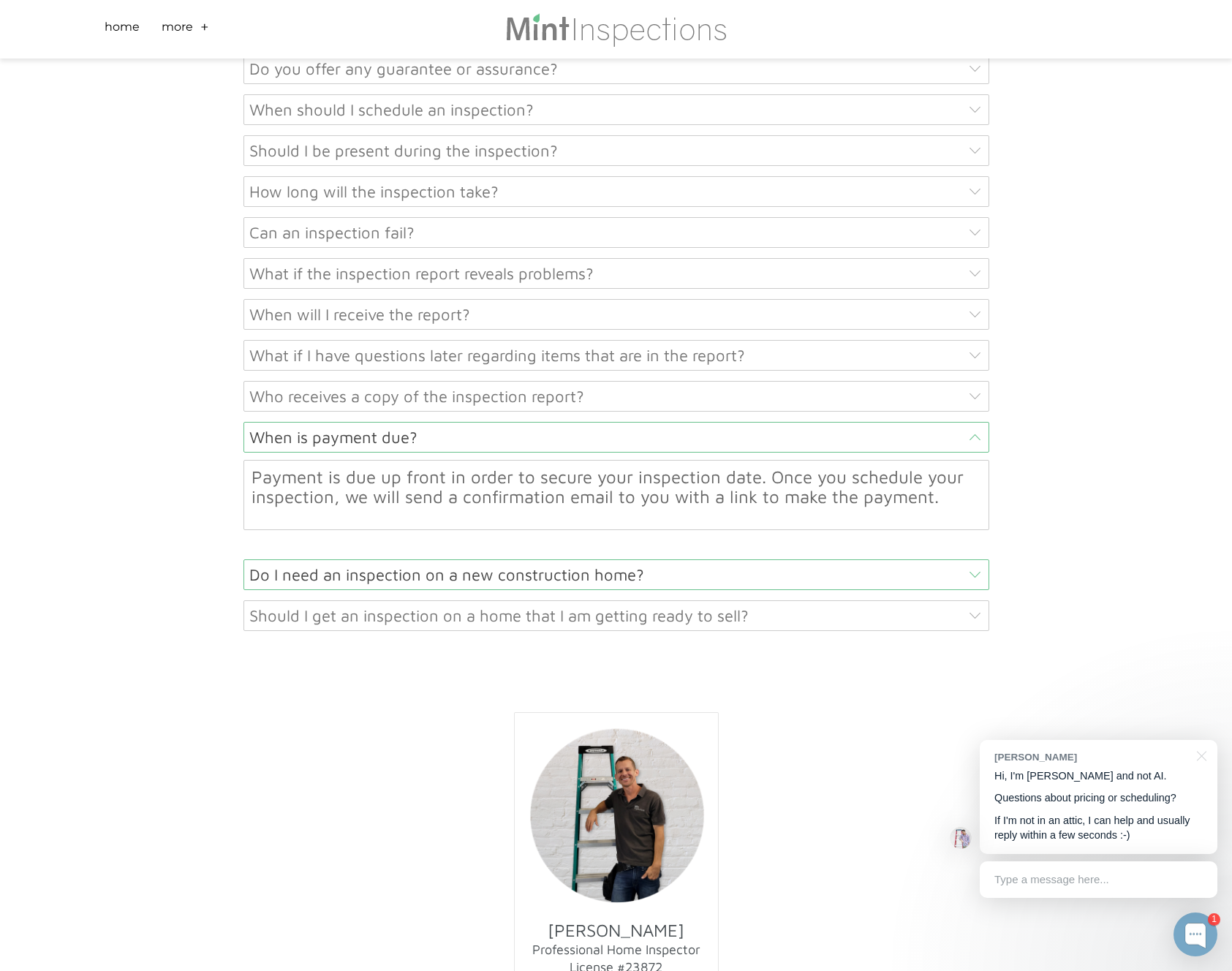
click at [521, 560] on div "Do I need an inspection on a new construction home?" at bounding box center [616, 575] width 746 height 31
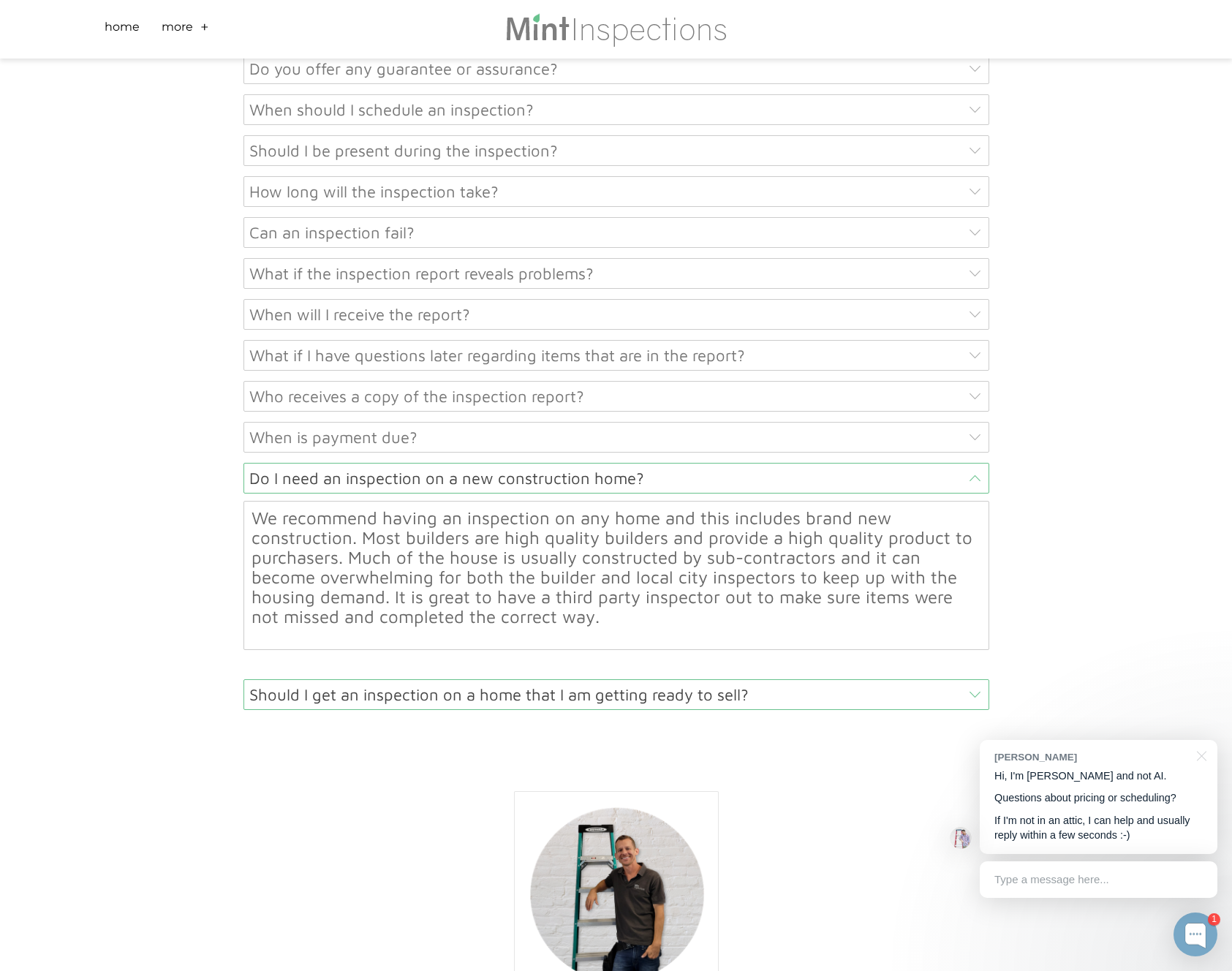
click at [478, 680] on div "Should I get an inspection on a home that I am getting ready to sell?" at bounding box center [616, 695] width 746 height 31
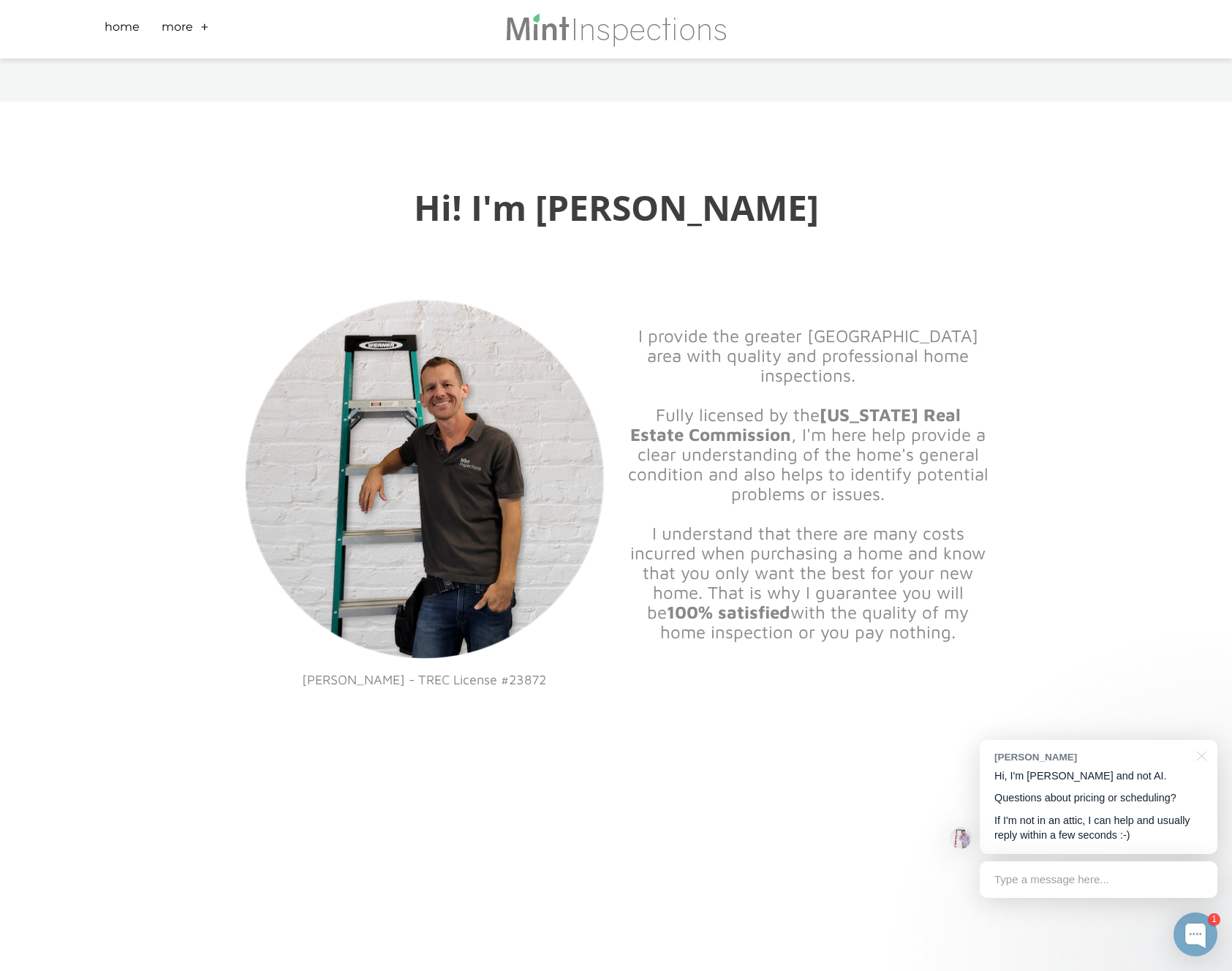
scroll to position [0, 0]
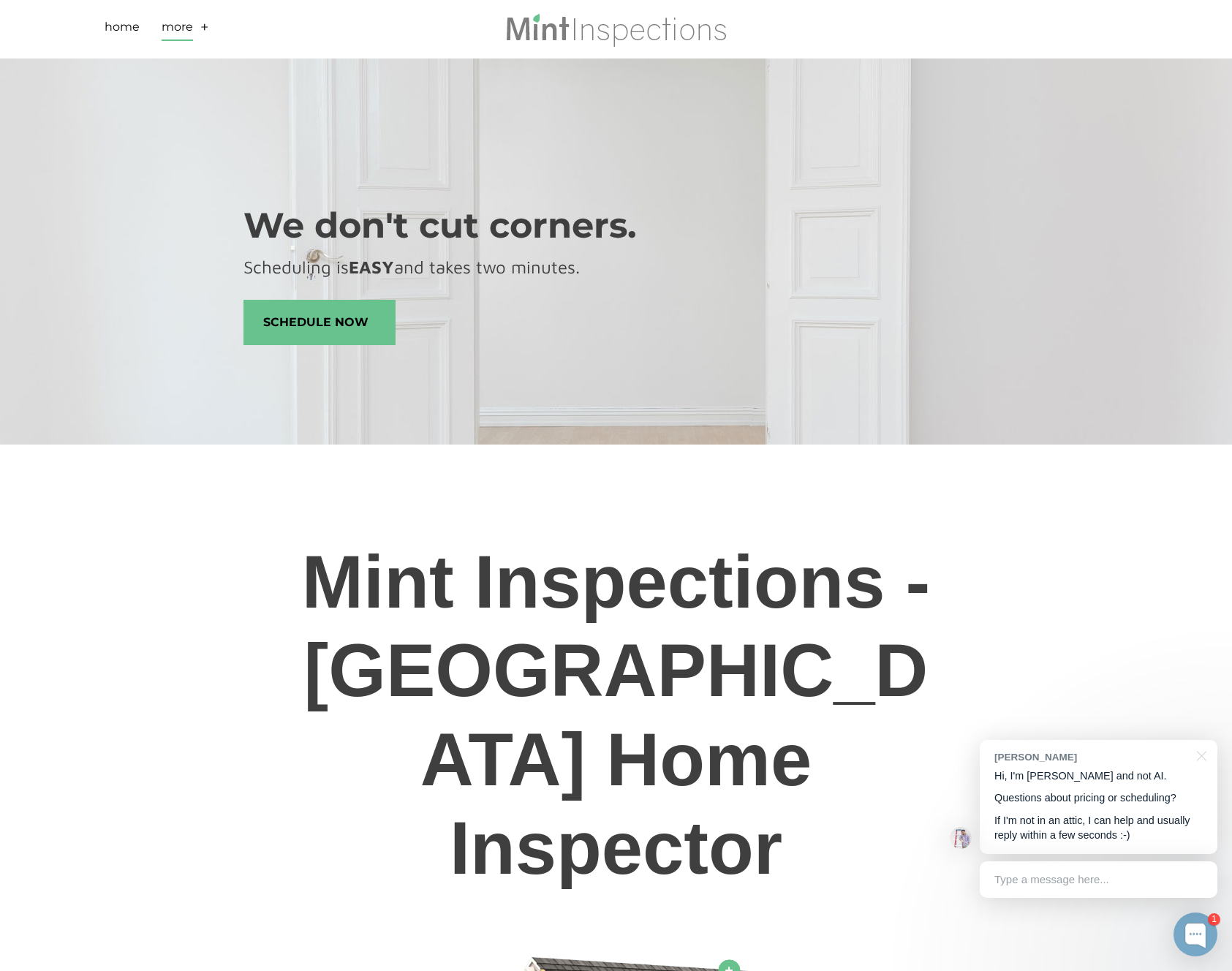
click at [179, 28] on link "More" at bounding box center [177, 30] width 32 height 23
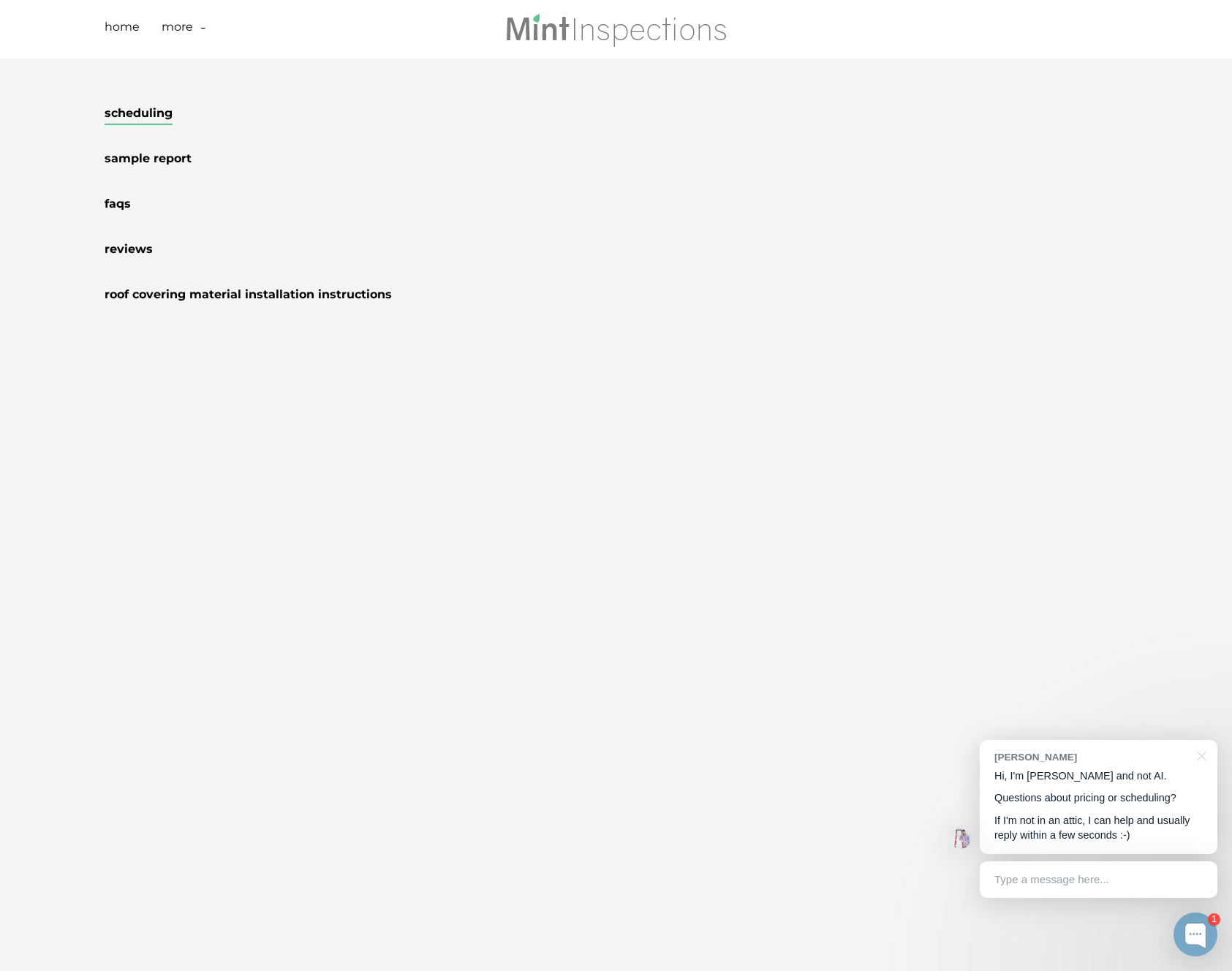
click at [148, 117] on link "Scheduling" at bounding box center [138, 115] width 68 height 19
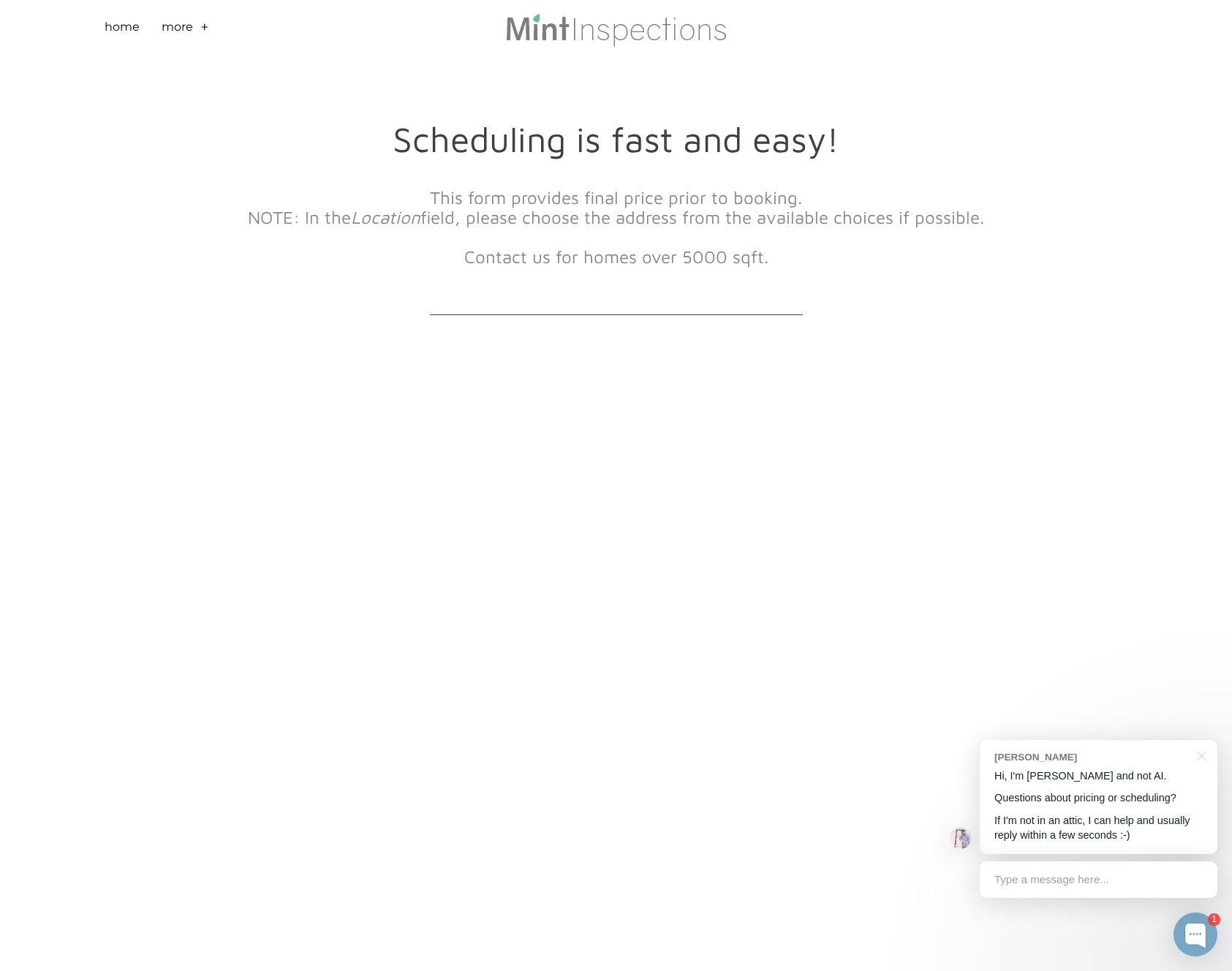
scroll to position [17, 0]
click at [166, 494] on div "Scheduling is fast and easy! This form provides final price prior to booking. N…" at bounding box center [616, 651] width 1232 height 1220
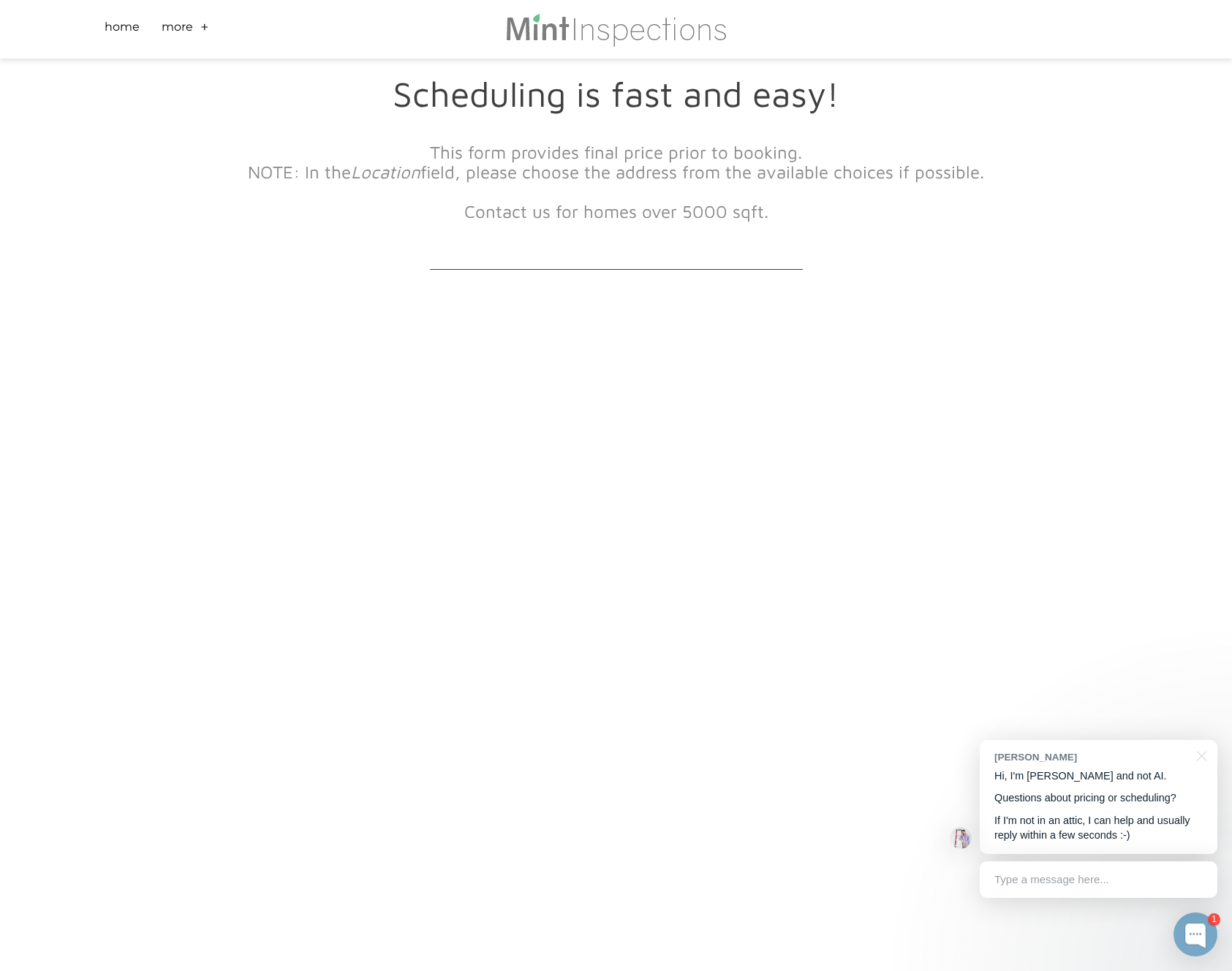
scroll to position [62, 0]
drag, startPoint x: 227, startPoint y: 467, endPoint x: 209, endPoint y: 463, distance: 18.4
click at [220, 466] on div "Scheduling is fast and easy! This form provides final price prior to booking. N…" at bounding box center [616, 607] width 833 height 1220
click at [141, 437] on div "Scheduling is fast and easy! This form provides final price prior to booking. N…" at bounding box center [616, 607] width 1232 height 1220
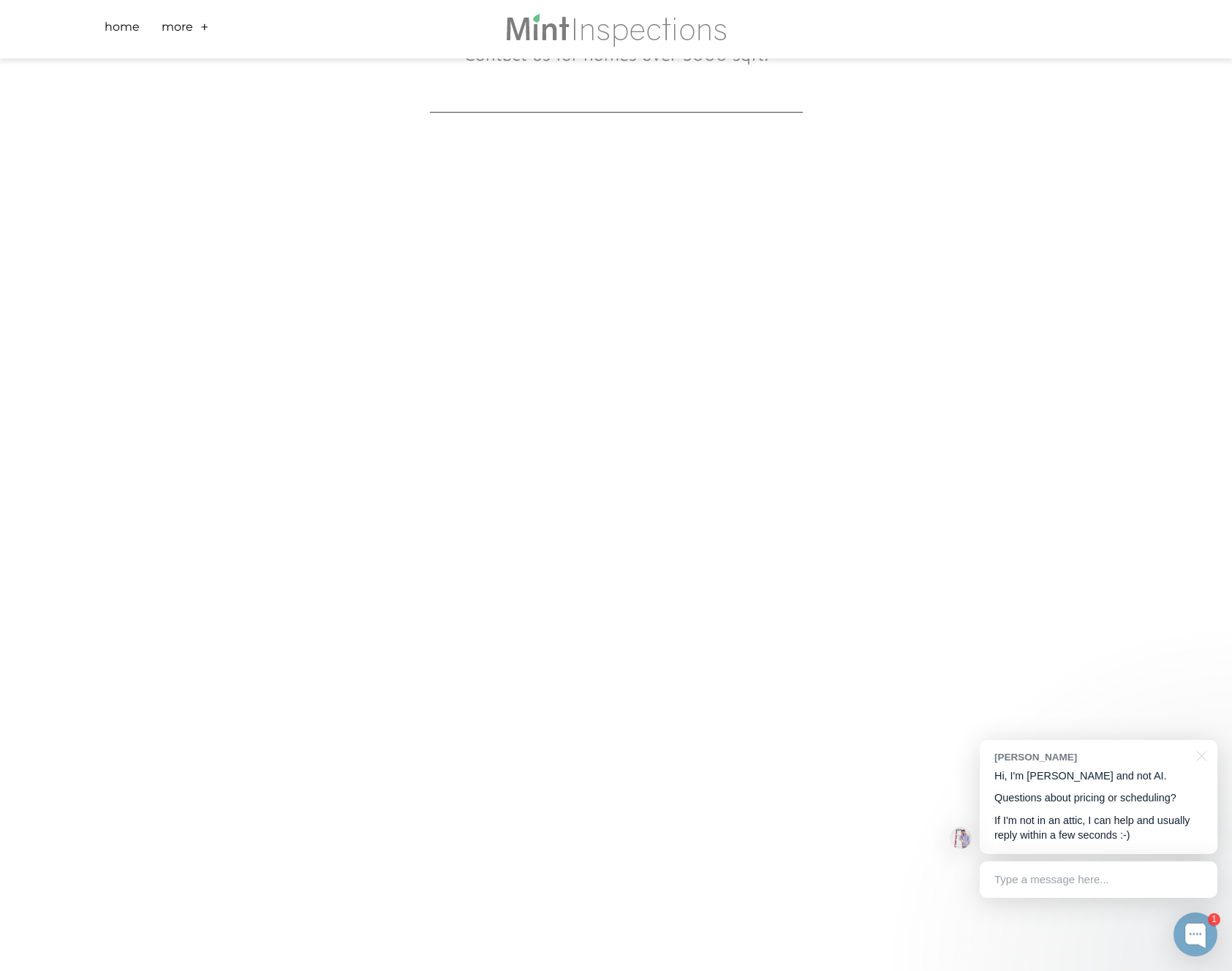
scroll to position [222, 0]
click at [136, 560] on div "Scheduling is fast and easy! This form provides final price prior to booking. N…" at bounding box center [616, 446] width 1232 height 1220
click at [160, 632] on div "Scheduling is fast and easy! This form provides final price prior to booking. N…" at bounding box center [616, 446] width 1232 height 1220
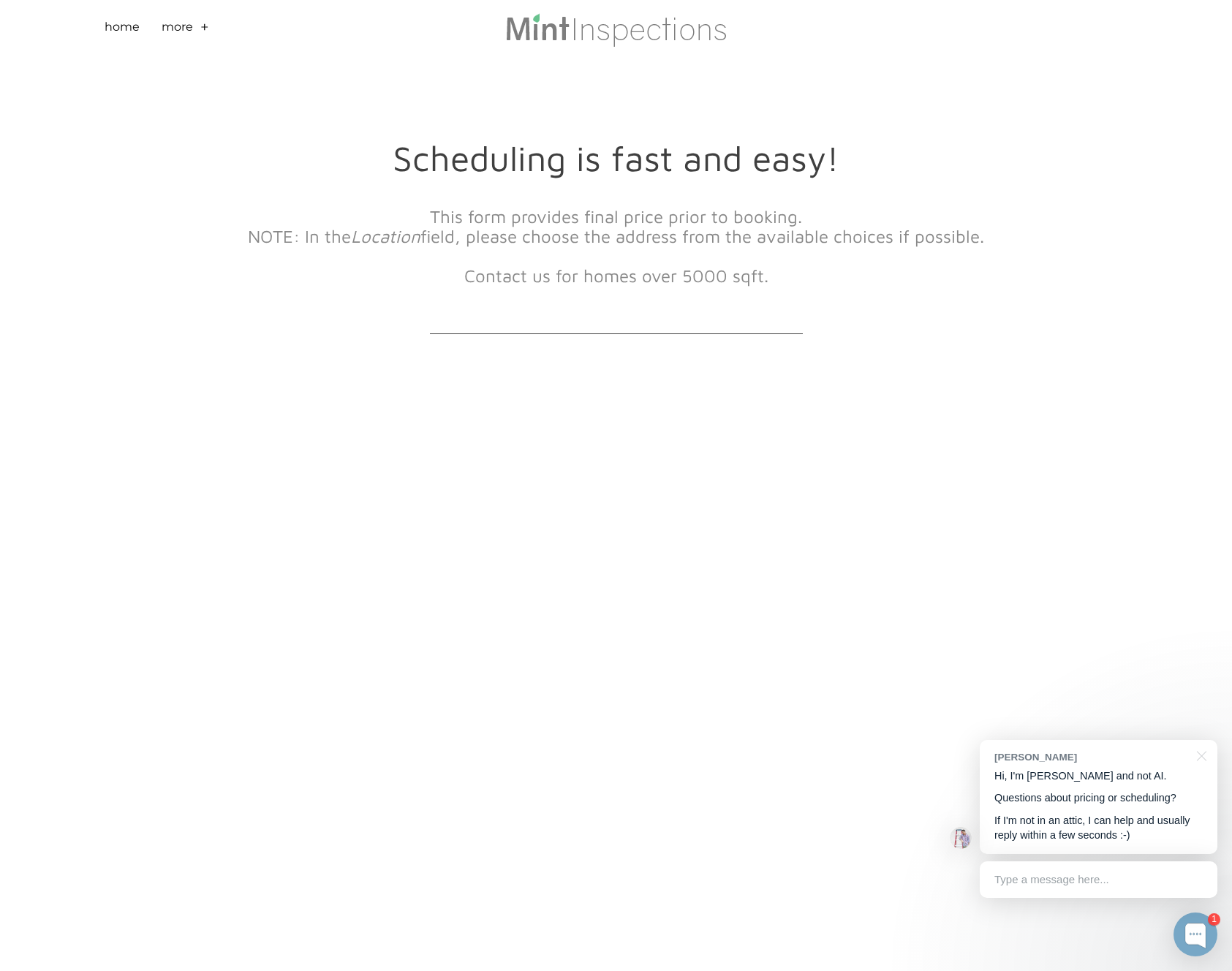
scroll to position [240, 0]
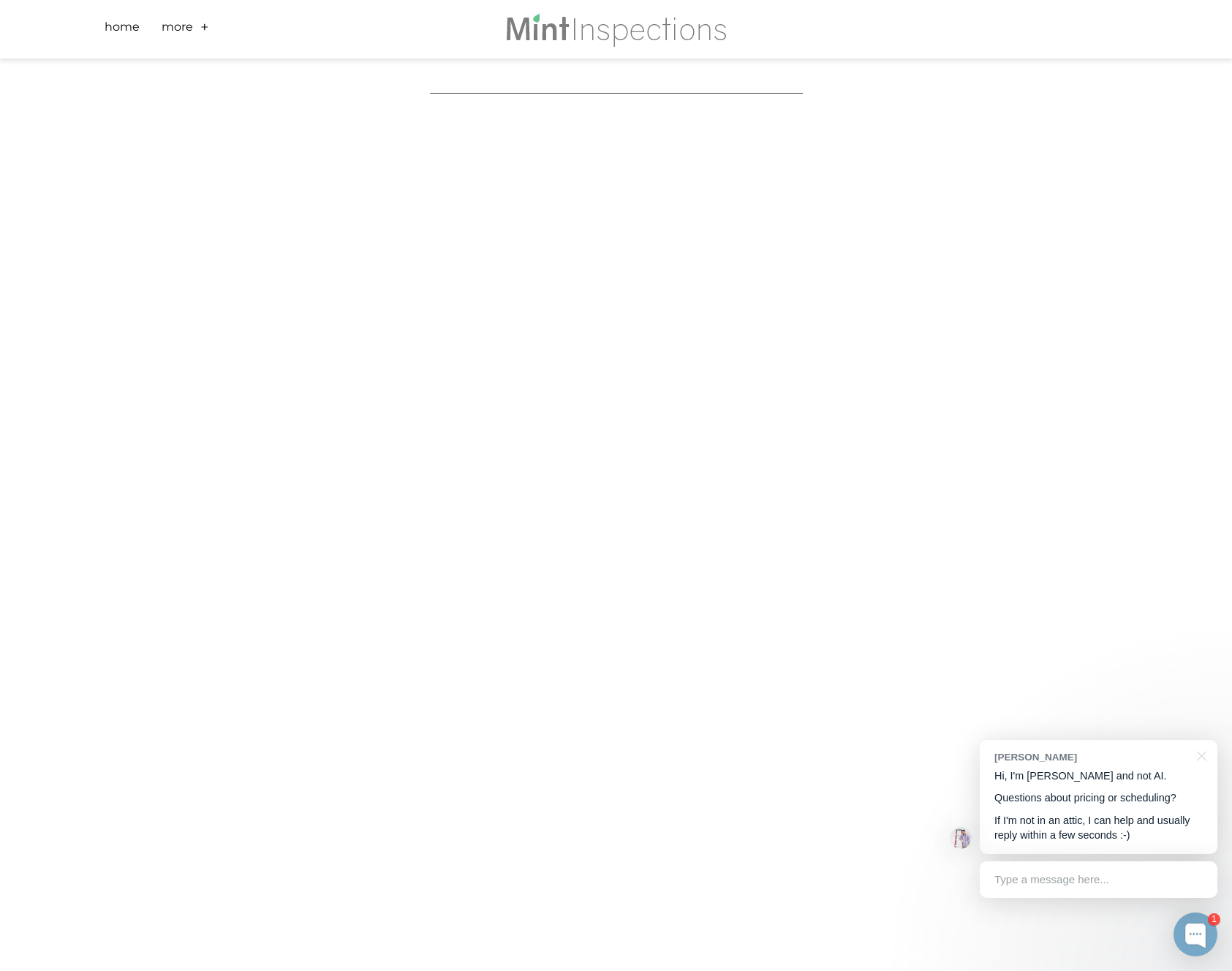
click at [148, 255] on div "Scheduling is fast and easy! This form provides final price prior to booking. N…" at bounding box center [616, 428] width 1232 height 1220
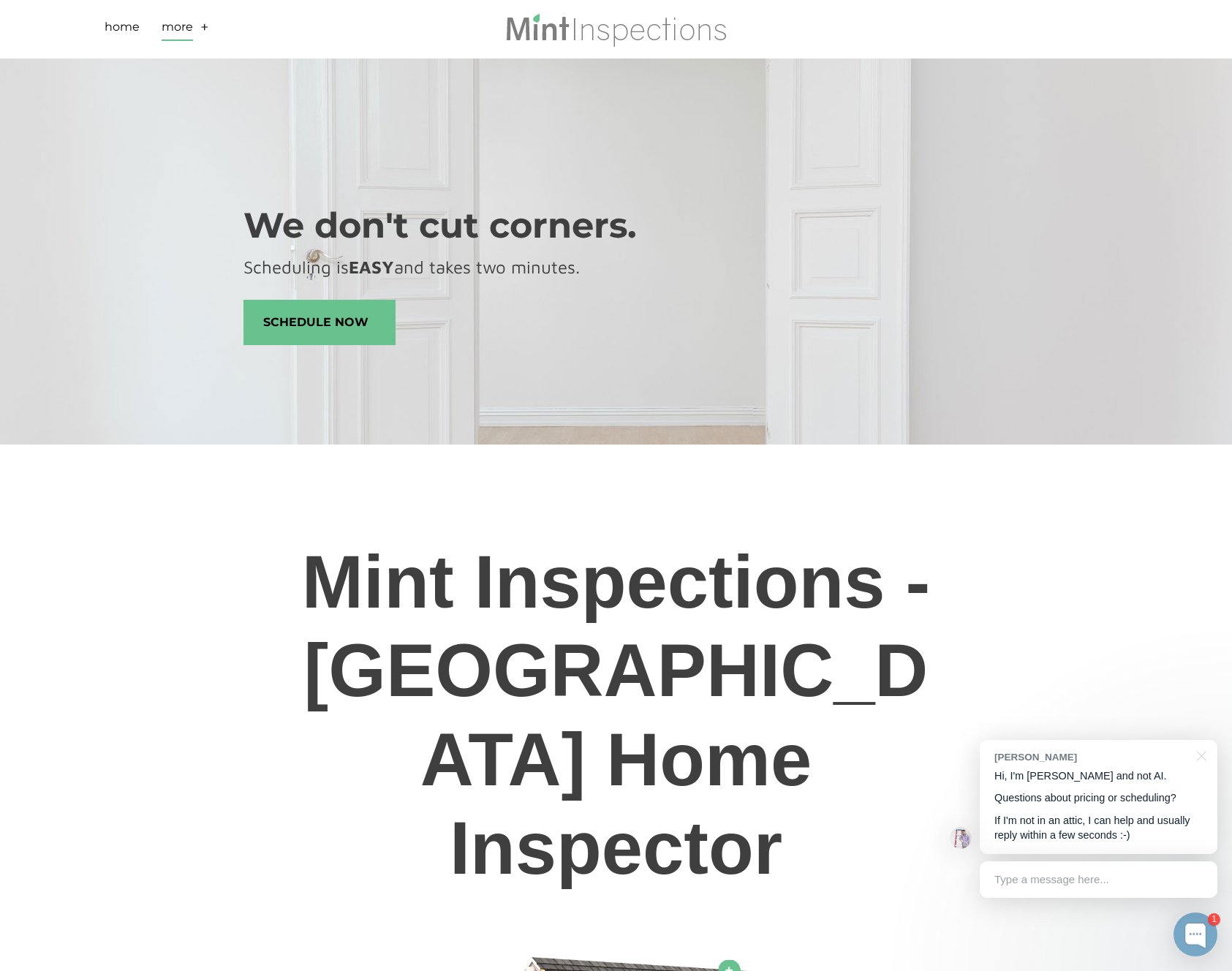
click at [185, 18] on link "More" at bounding box center [177, 30] width 32 height 23
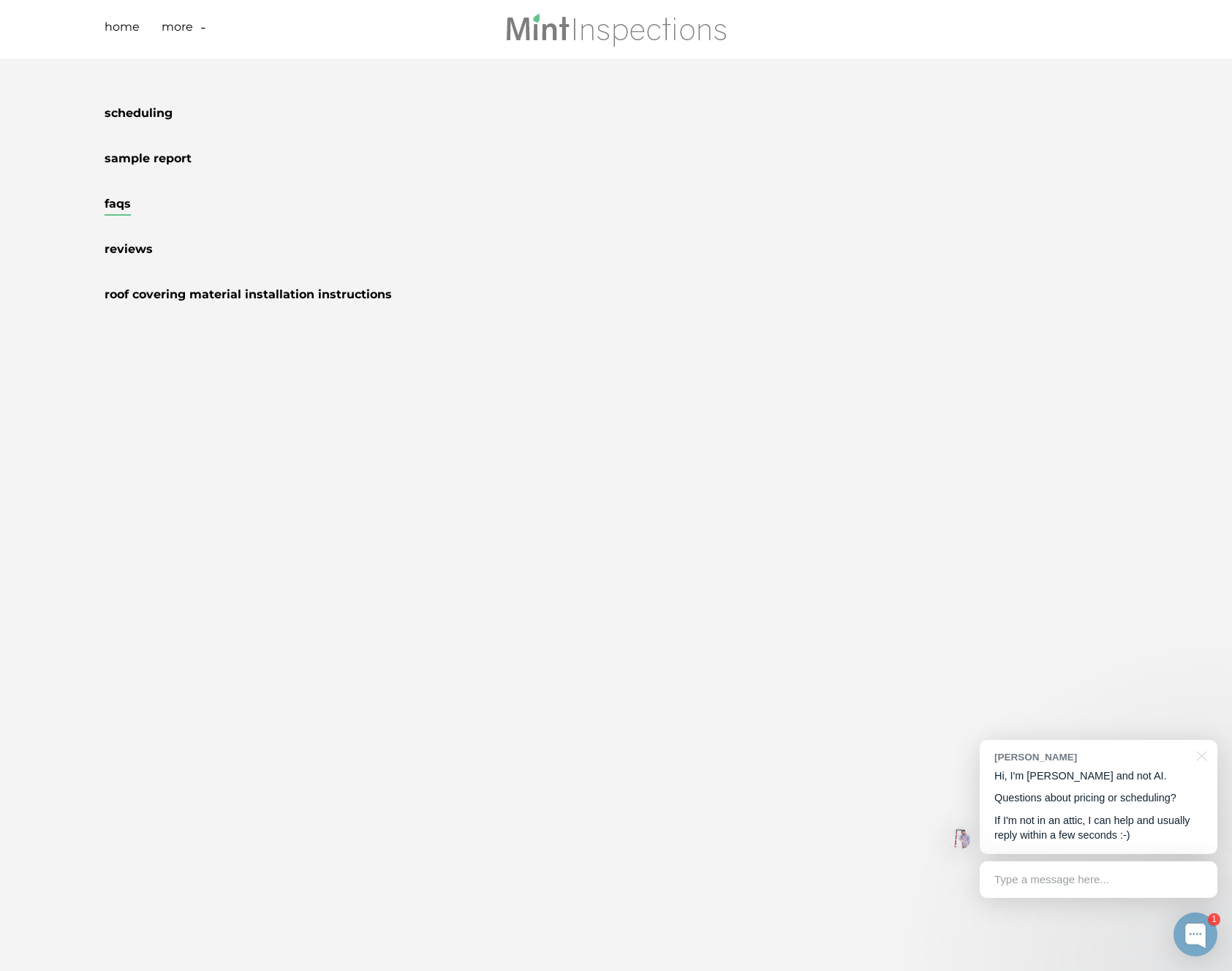
click at [117, 203] on link "FAQs" at bounding box center [117, 207] width 26 height 19
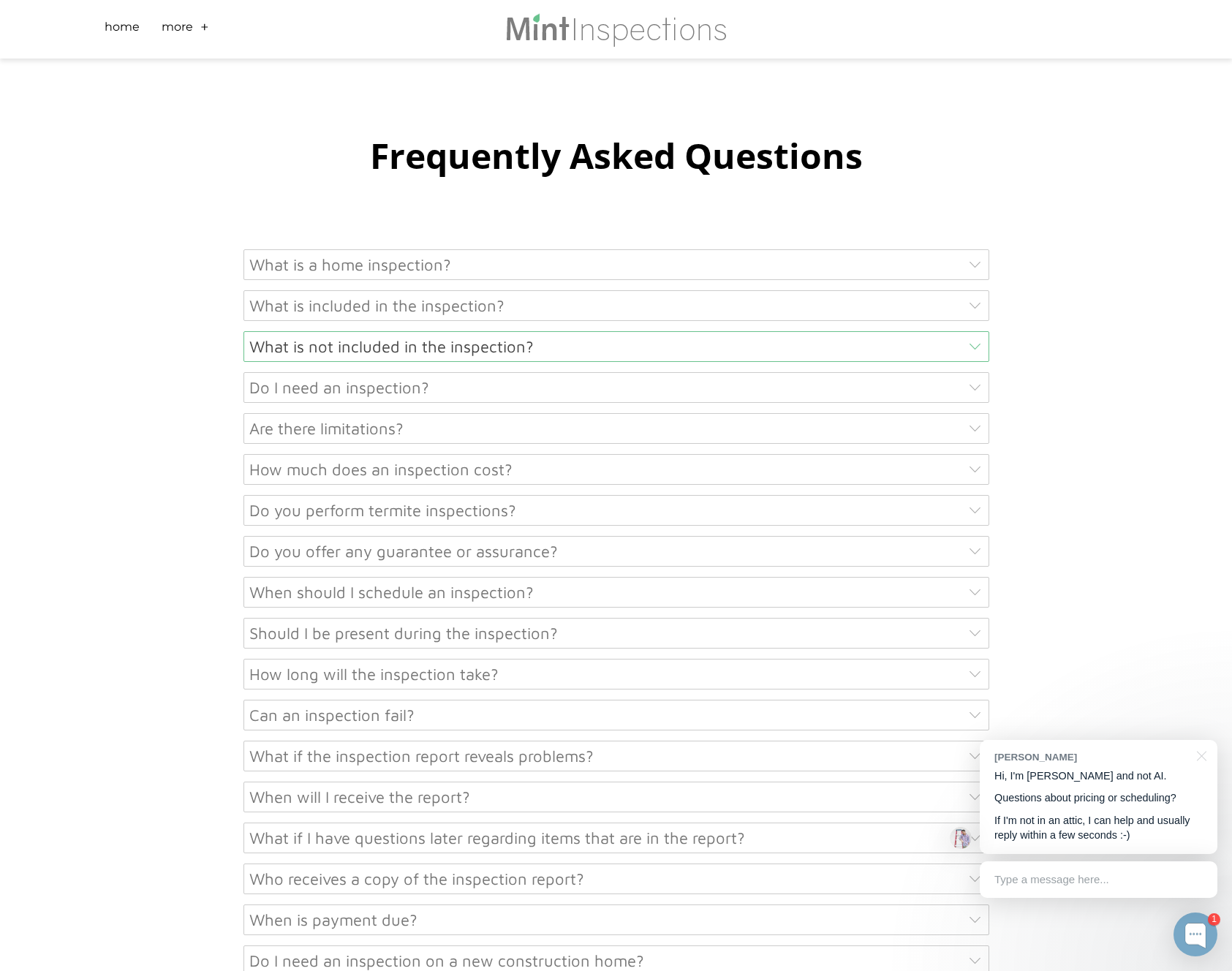
scroll to position [544, 0]
click at [298, 346] on div "What is not included in the inspection?" at bounding box center [616, 344] width 746 height 31
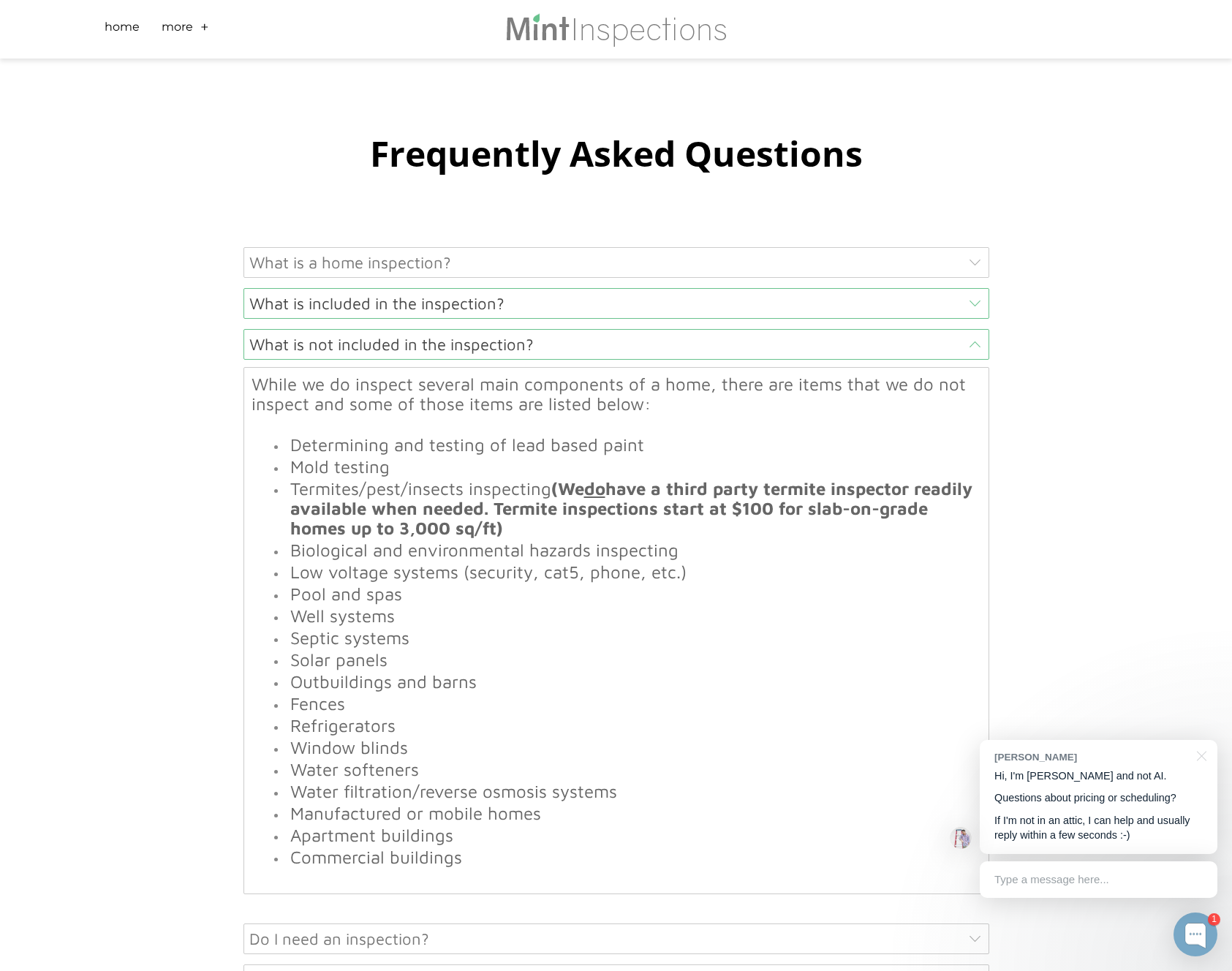
click at [277, 297] on div "What is included in the inspection?" at bounding box center [616, 304] width 746 height 31
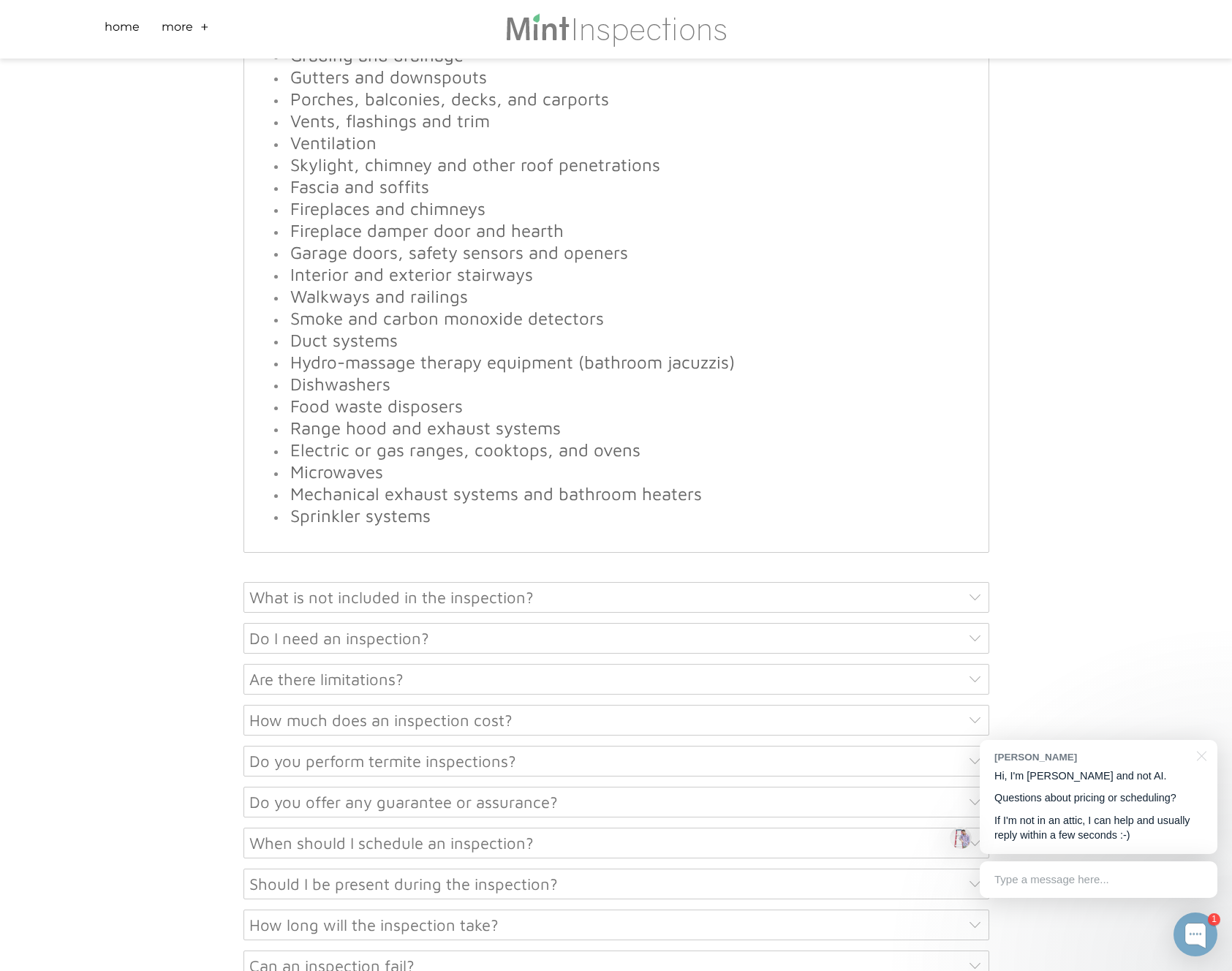
scroll to position [1310, 0]
click at [316, 526] on div "We report the general condition of the property and property components. Here a…" at bounding box center [616, 56] width 729 height 977
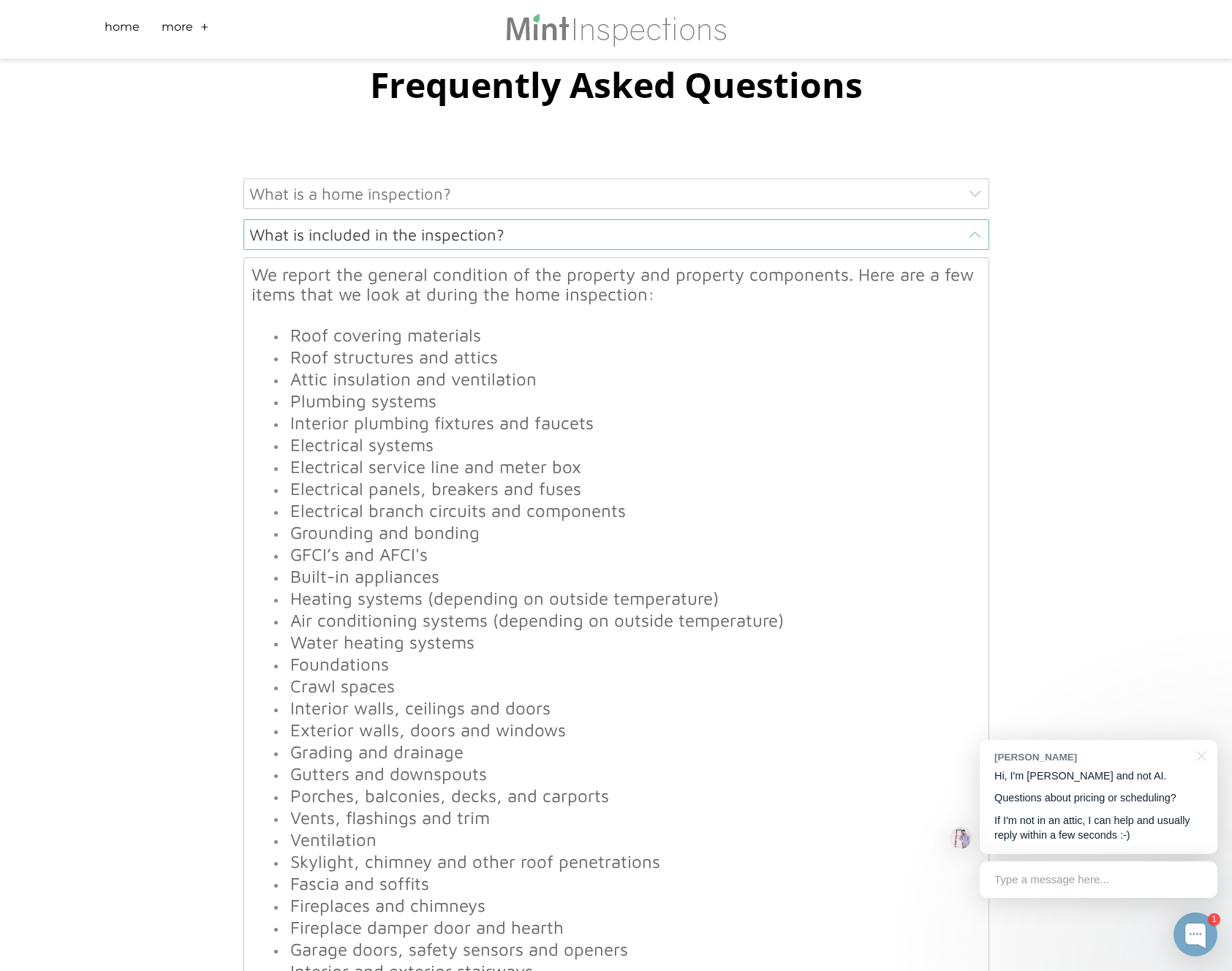
scroll to position [485, 0]
